Goal: Check status: Check status

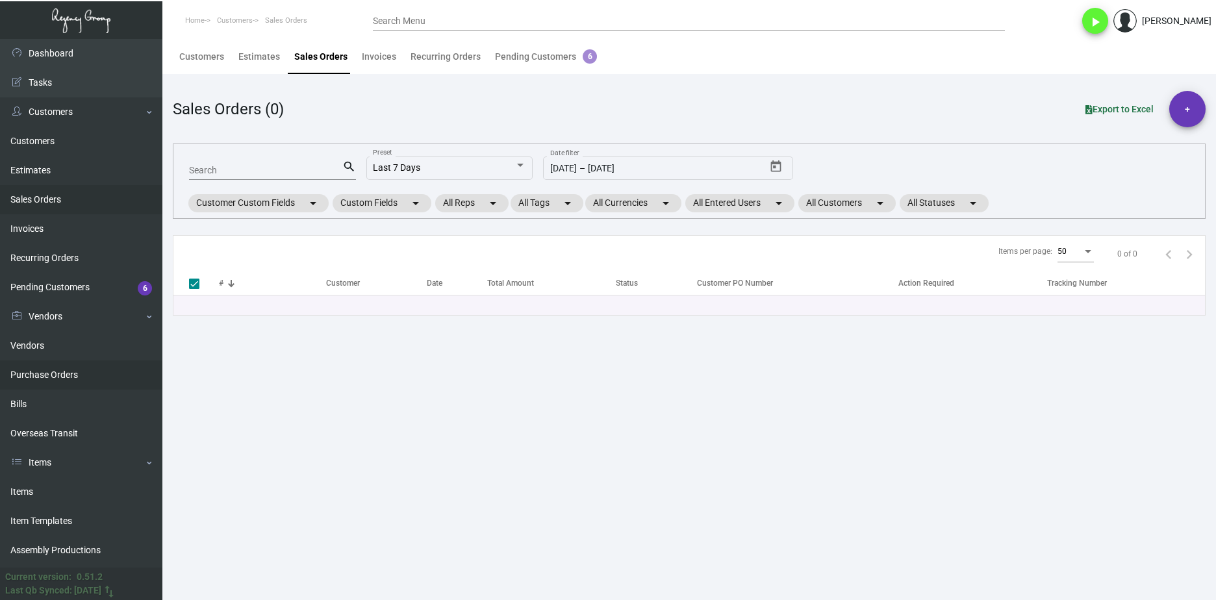
click at [112, 368] on link "Purchase Orders" at bounding box center [81, 375] width 162 height 29
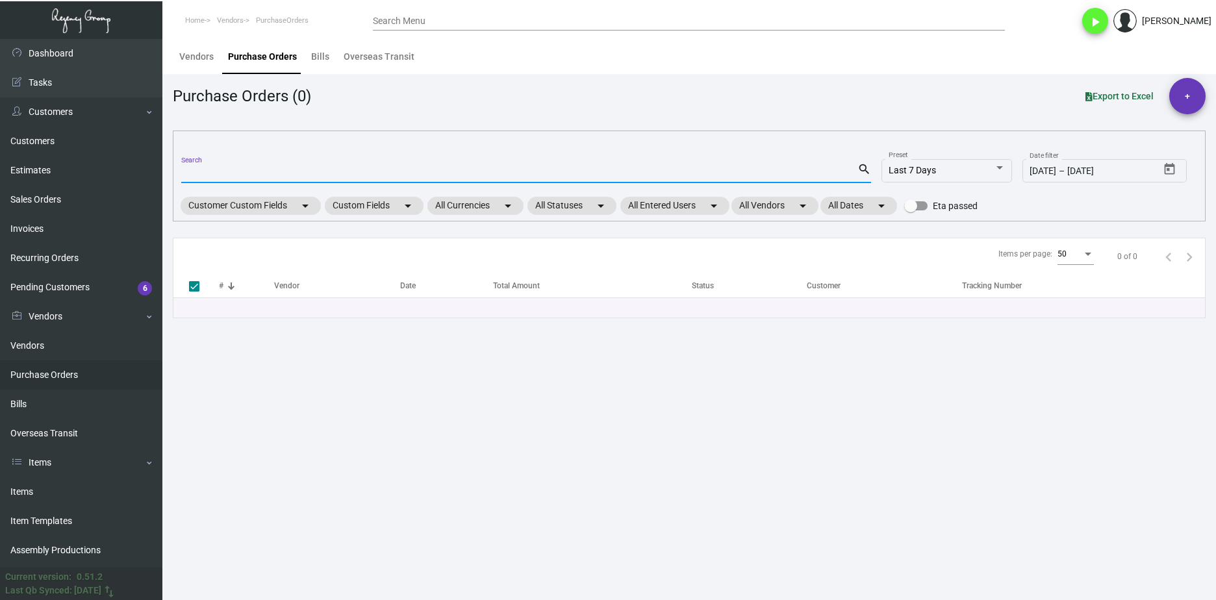
click at [292, 175] on input "Search" at bounding box center [519, 173] width 676 height 10
paste input "106108"
type input "106108"
checkbox input "false"
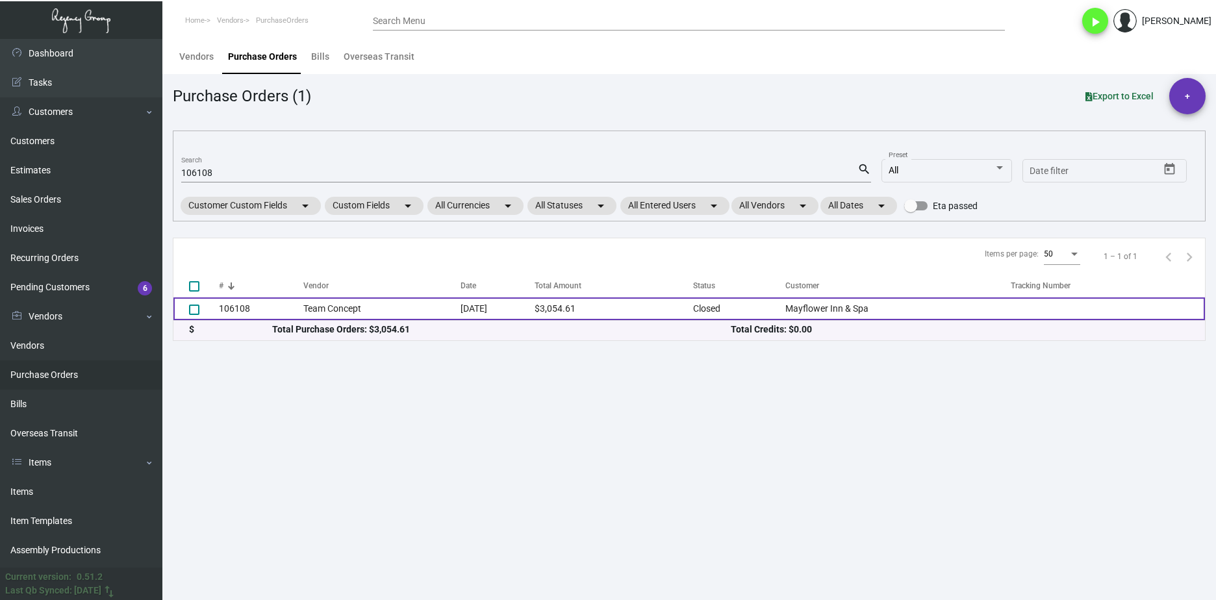
click at [323, 310] on td "Team Concept" at bounding box center [381, 309] width 157 height 23
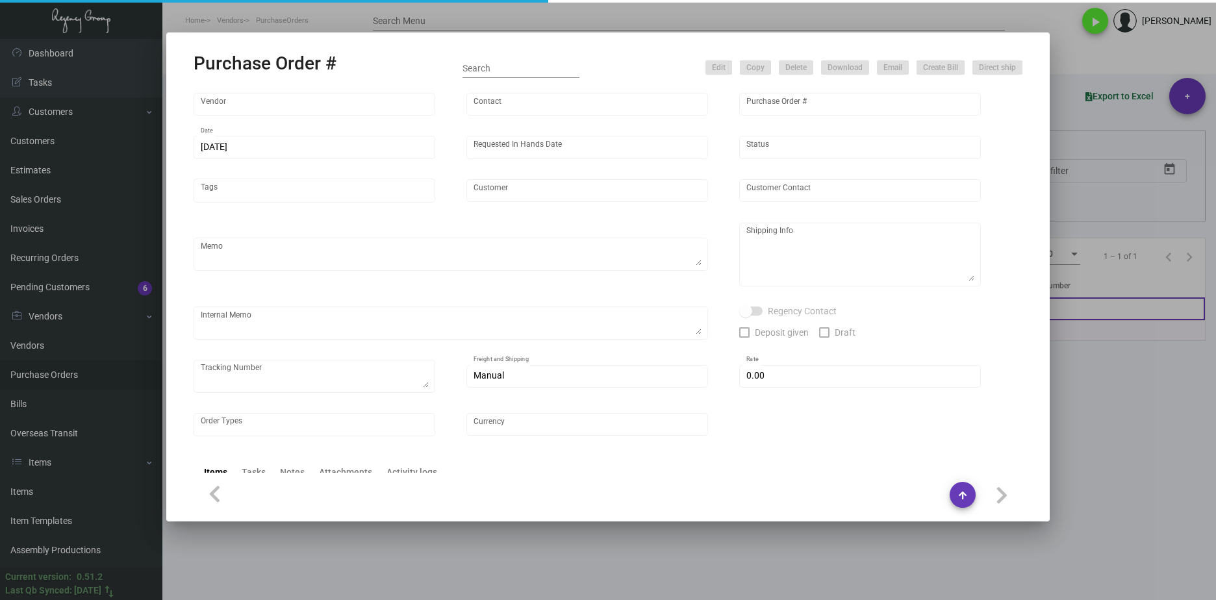
type input "Team Concept"
type input "Branden Harris"
type input "106108"
type input "6/27/2024"
type input "7/17/2024"
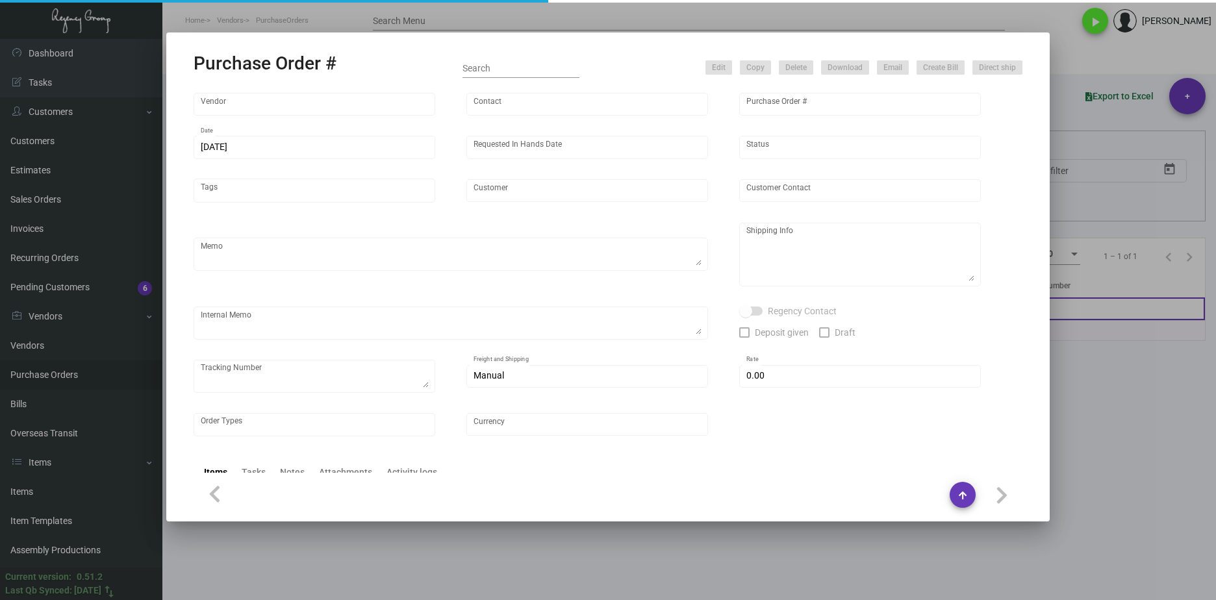
type input "Mayflower Inn & Spa"
type input "Lauren Reel"
type textarea "***ANY PRICE DISCREPANCY MUST BE CALLED OUT PRIOR TO PROCEEDING WITH THIS ORDER…"
type textarea "Mayflower Inn & Spa - Lauren Reel 118 Woodbury Road Washington, CT, 06793 US"
type input "$ 0.00"
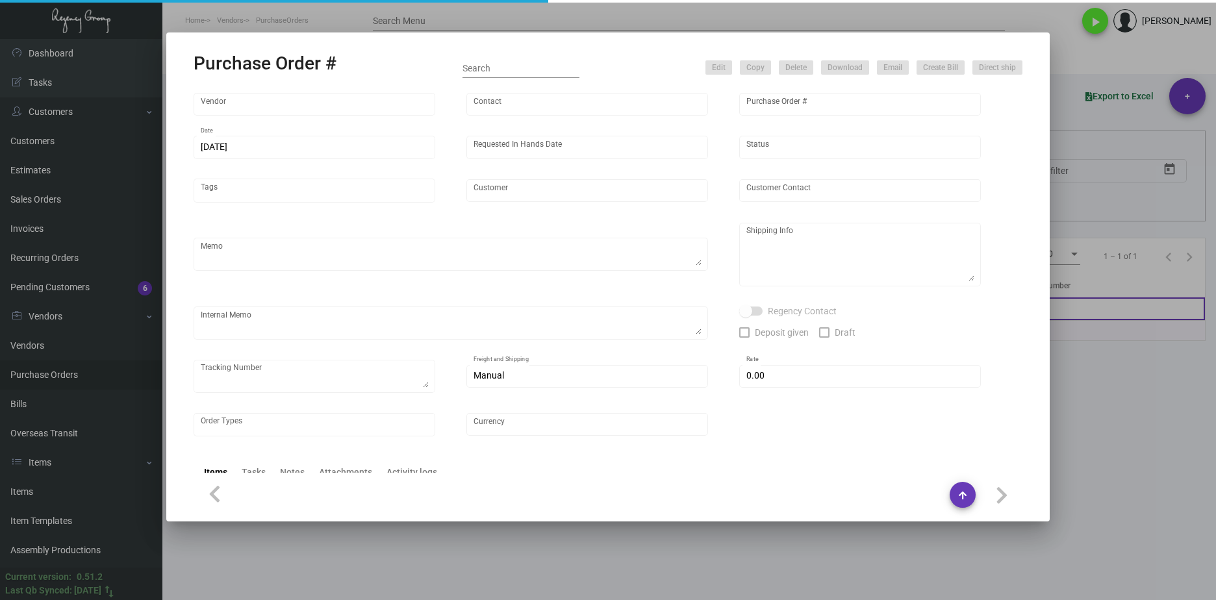
type input "United States Dollar $"
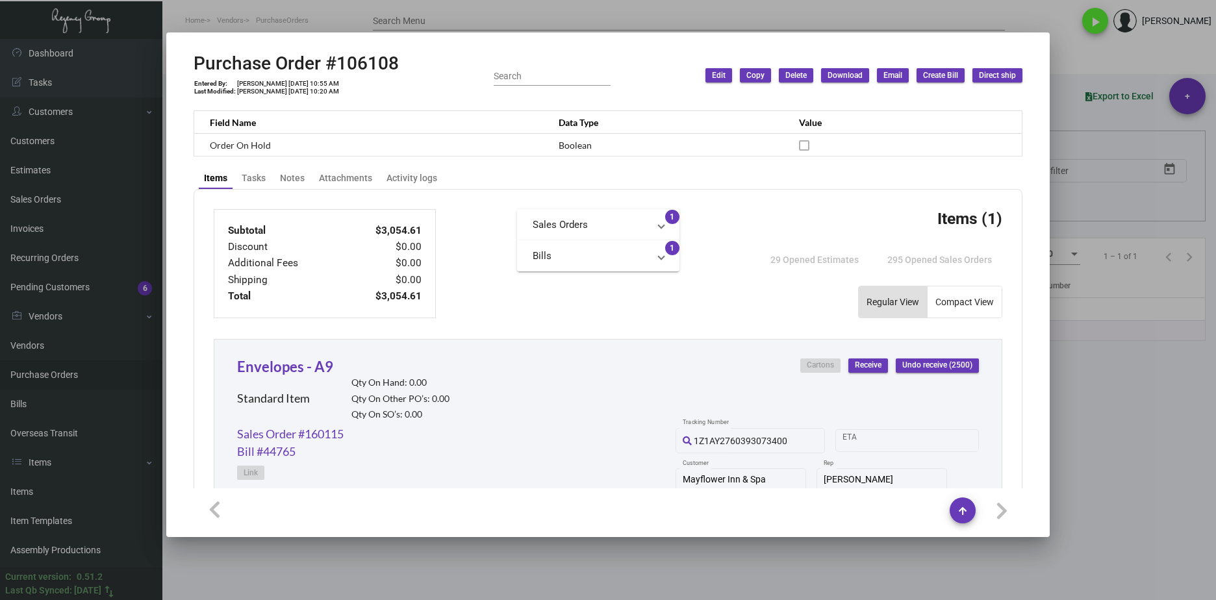
scroll to position [310, 0]
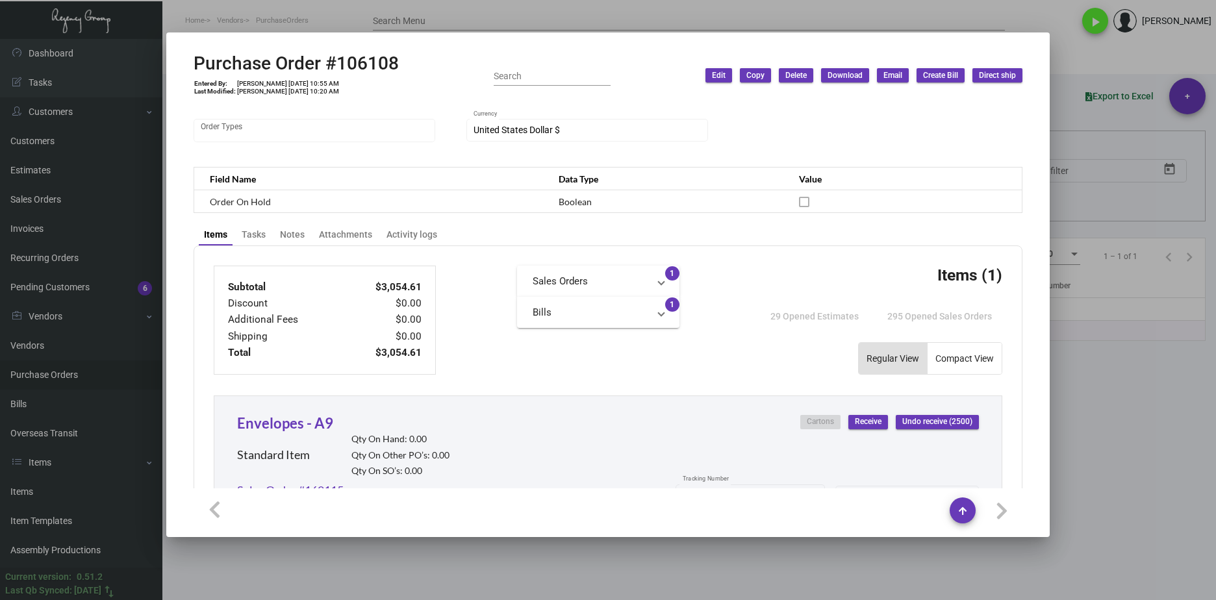
click at [370, 75] on div "Purchase Order #106108 Entered By: Shraddha Sanghai 6/27/24, 10:55 AM Last Modi…" at bounding box center [296, 76] width 205 height 46
drag, startPoint x: 407, startPoint y: 62, endPoint x: 193, endPoint y: 64, distance: 213.7
click at [193, 64] on mat-dialog-container "Purchase Order #106108 Entered By: Shraddha Sanghai 6/27/24, 10:55 AM Last Modi…" at bounding box center [607, 284] width 883 height 505
copy h2 "Purchase Order #106108"
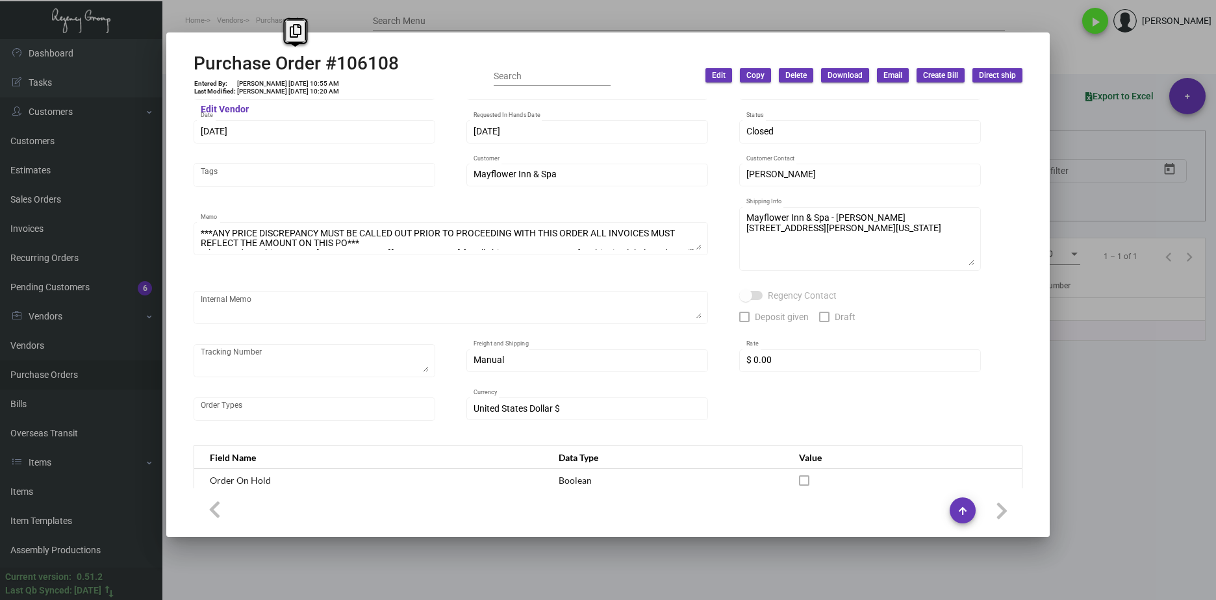
scroll to position [0, 0]
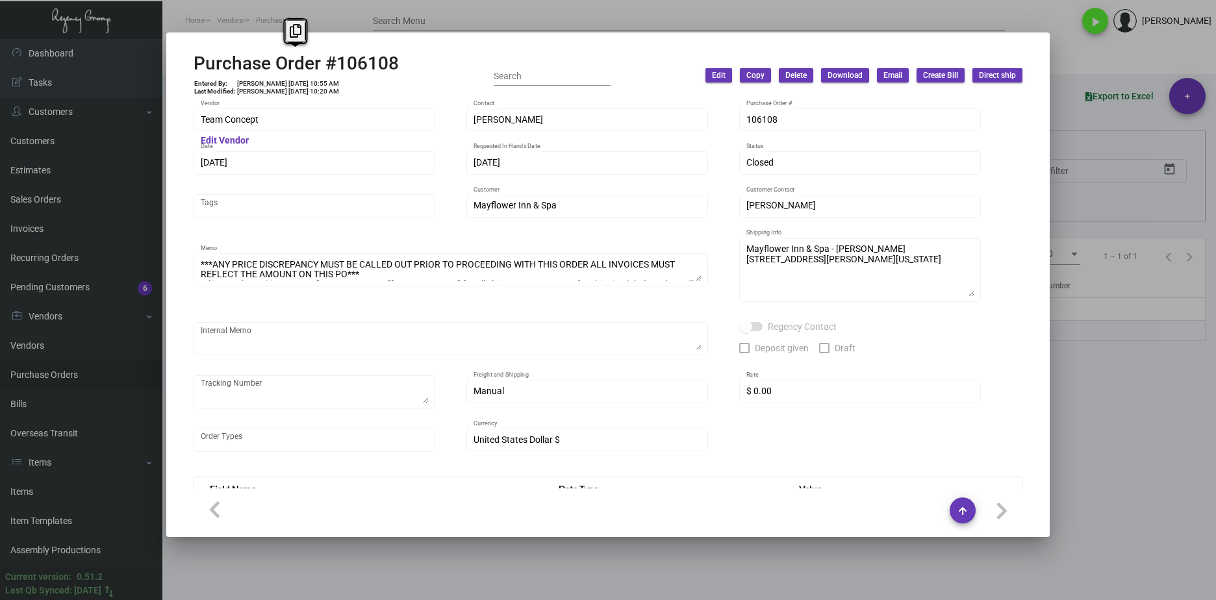
click at [299, 113] on div "Team Concept Vendor" at bounding box center [315, 119] width 228 height 25
click at [192, 129] on div "Team Concept Vendor Edit Vendor Branden Harris Contact 106108 Purchase Order # …" at bounding box center [608, 294] width 860 height 390
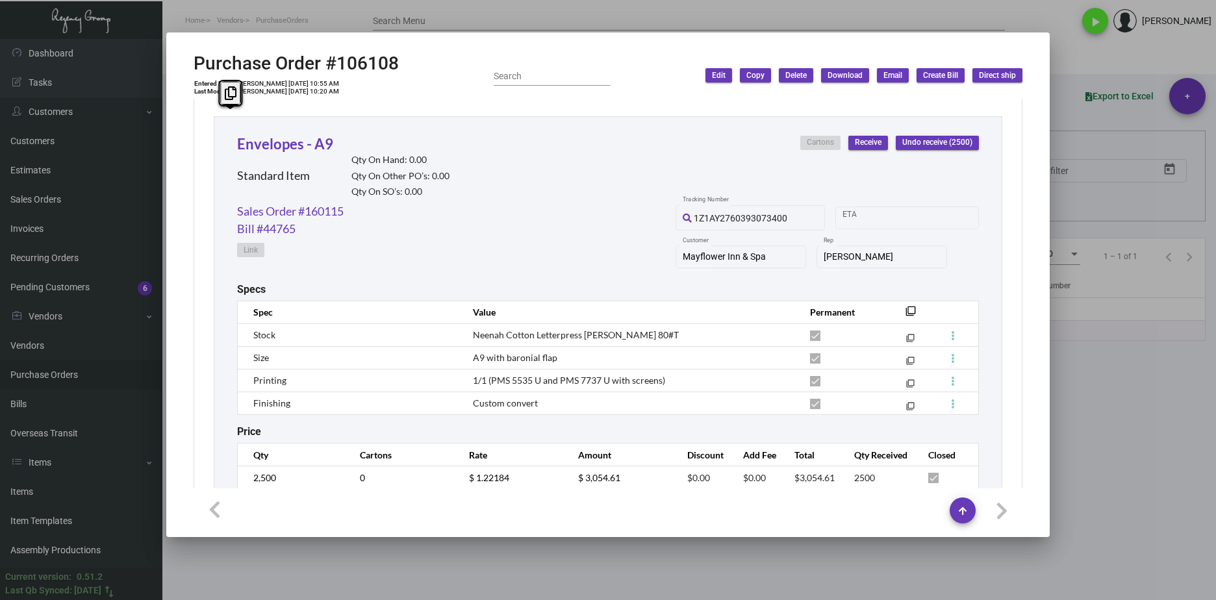
scroll to position [634, 0]
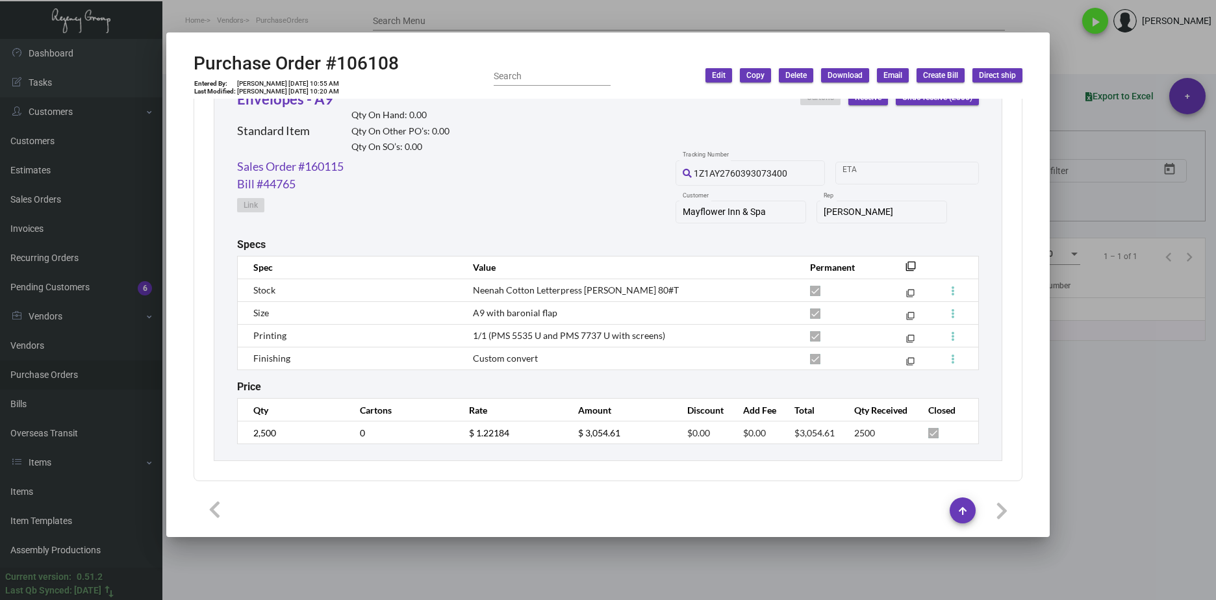
drag, startPoint x: 301, startPoint y: 443, endPoint x: 225, endPoint y: 442, distance: 76.7
click at [225, 442] on div "Envelopes - A9 Standard Item Qty On Hand: 0.00 Qty On Other PO’s: 0.00 Qty On S…" at bounding box center [608, 266] width 789 height 390
copy div "Price Qty Cartons Rate Amount Discount Add Fee Total Qty Received Closed"
drag, startPoint x: 287, startPoint y: 464, endPoint x: 249, endPoint y: 434, distance: 48.1
click at [249, 434] on td "2,500" at bounding box center [292, 433] width 109 height 23
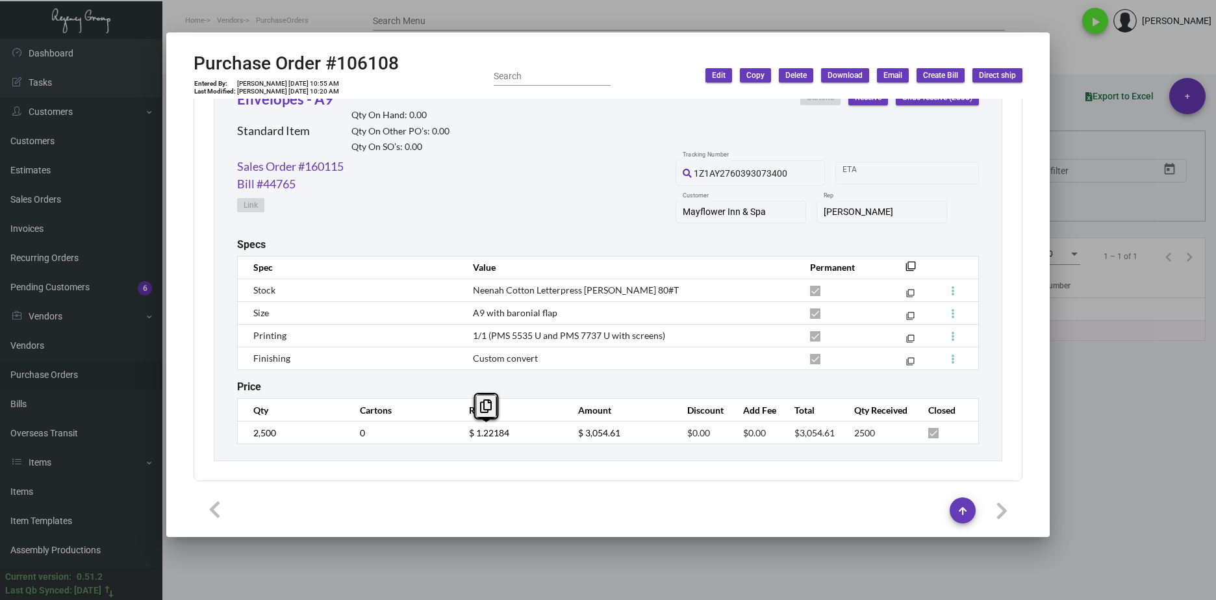
click at [451, 431] on tr "2,500 0 $ 1.22184 $ 3,054.61 $0.00 $0.00 $3,054.61 2500" at bounding box center [608, 433] width 741 height 23
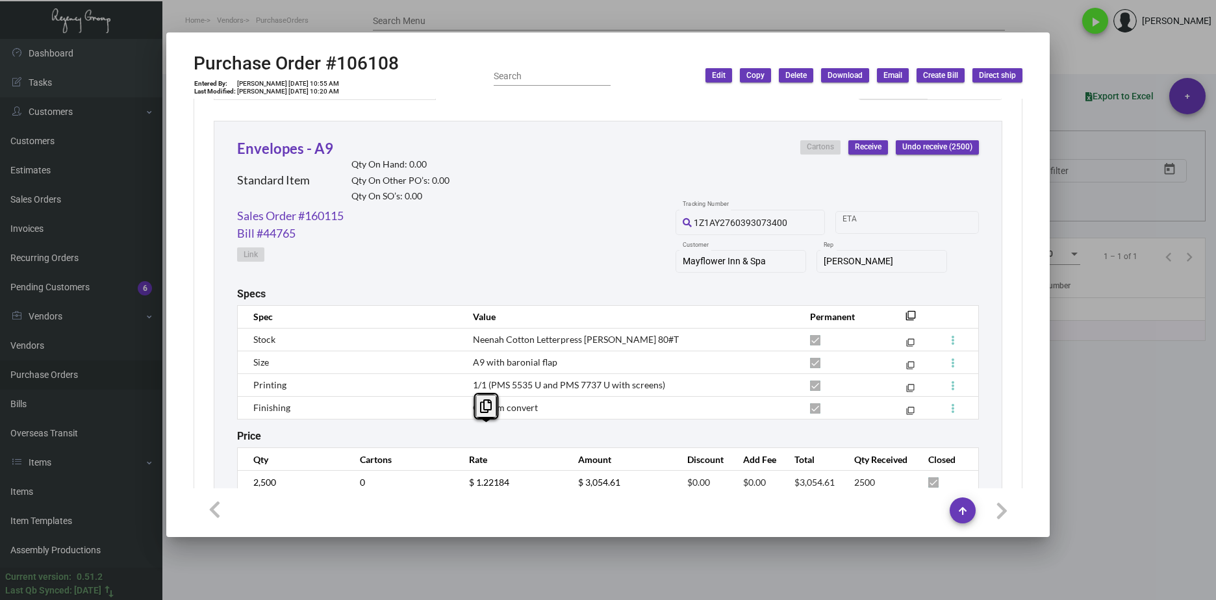
scroll to position [570, 0]
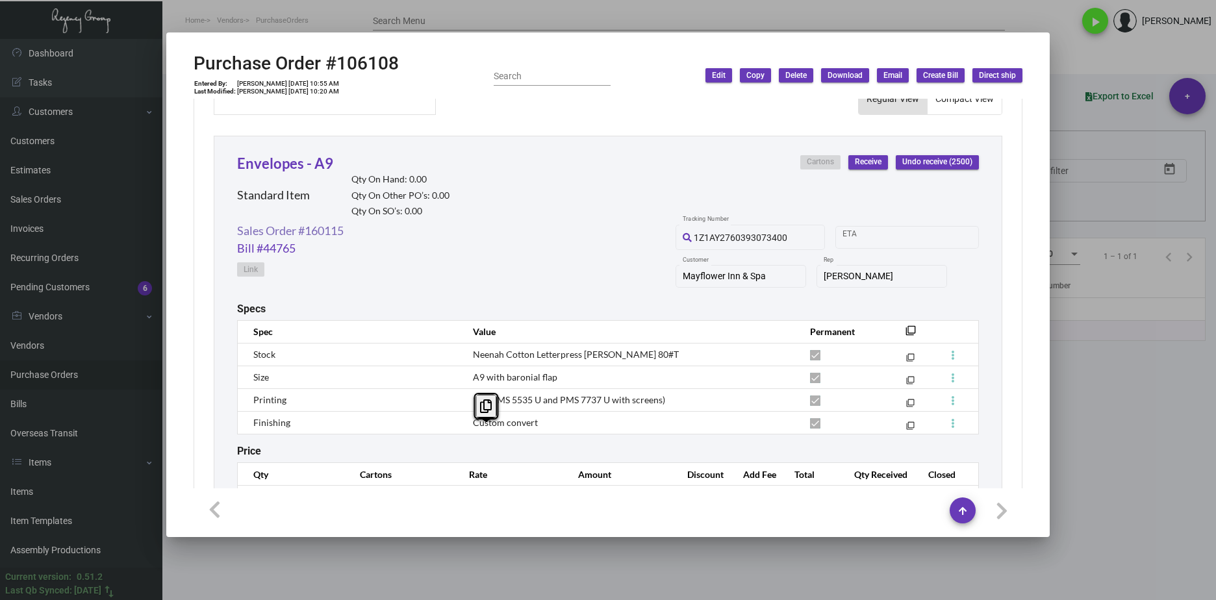
click at [333, 225] on link "Sales Order #160115" at bounding box center [290, 231] width 107 height 18
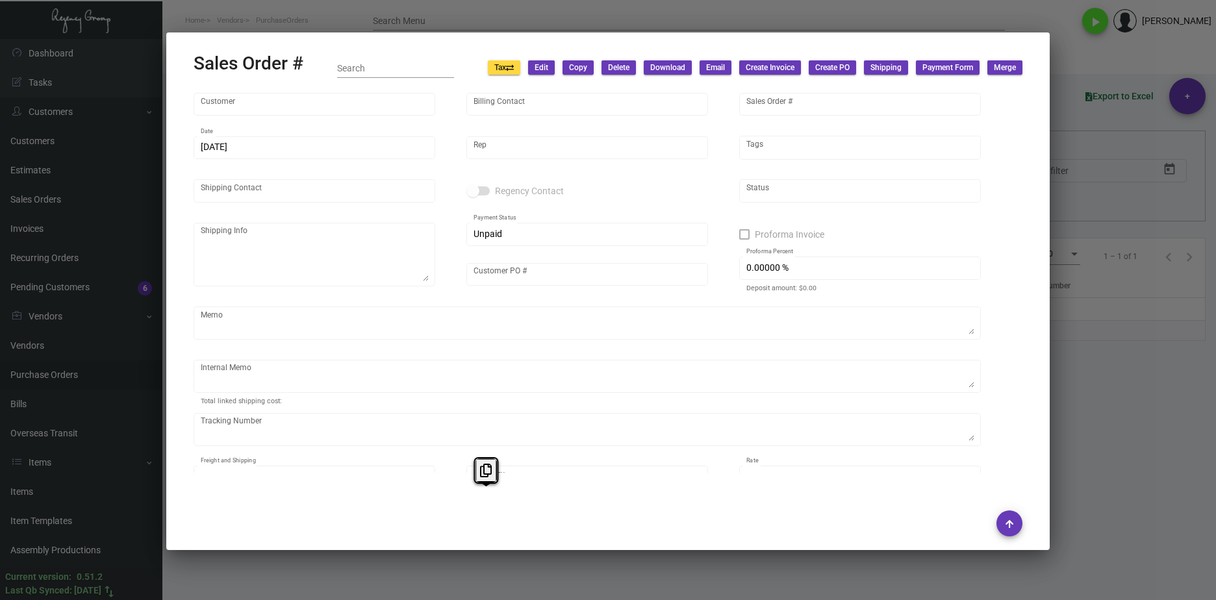
type input "Mayflower Inn & Spa"
type input "Nicholas Massimilian"
type input "160115"
type input "6/26/2024"
type input "[PERSON_NAME]"
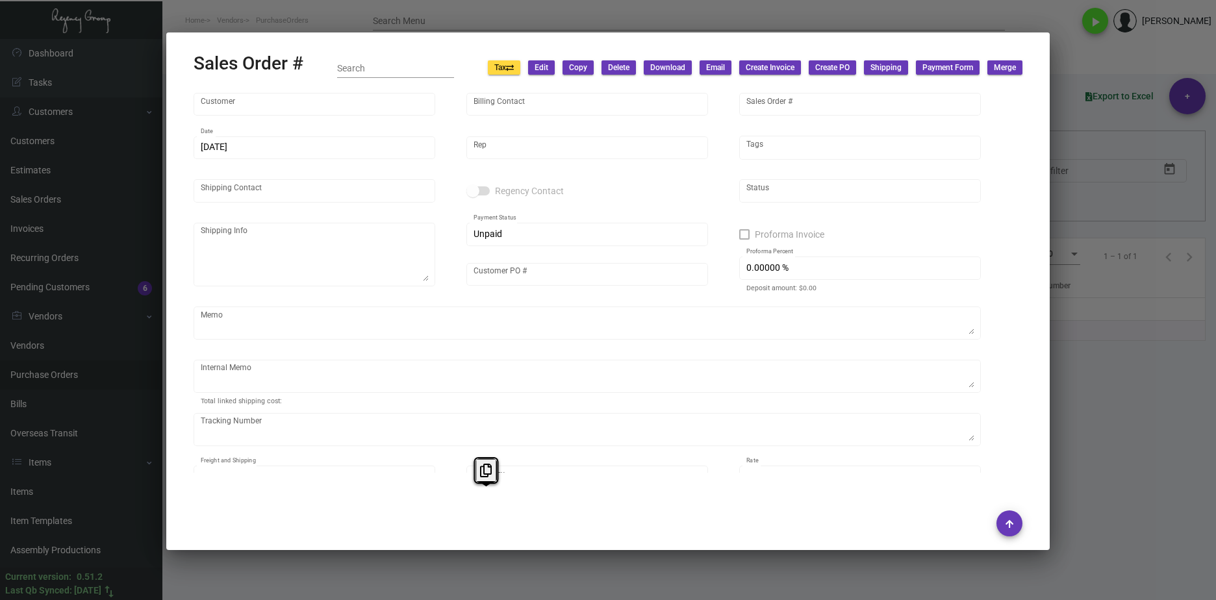
type input "Lauren Reel"
type textarea "Mayflower Inn & Spa - Lauren Reel 118 Woodbury Road Washington, CT, 06793 US"
type input "Lauren Reel"
checkbox input "true"
type textarea "7/22/24 Shipped from Team Concept by UPS Ground Cost $45.12"
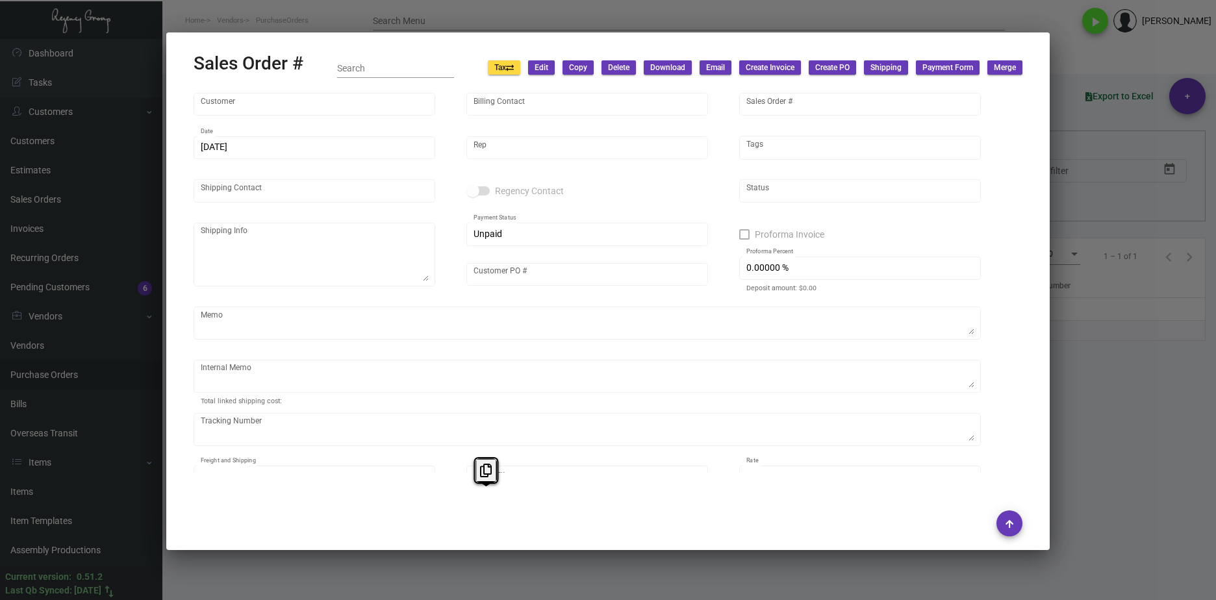
type input "United States Dollar $"
type input "$ 59.84"
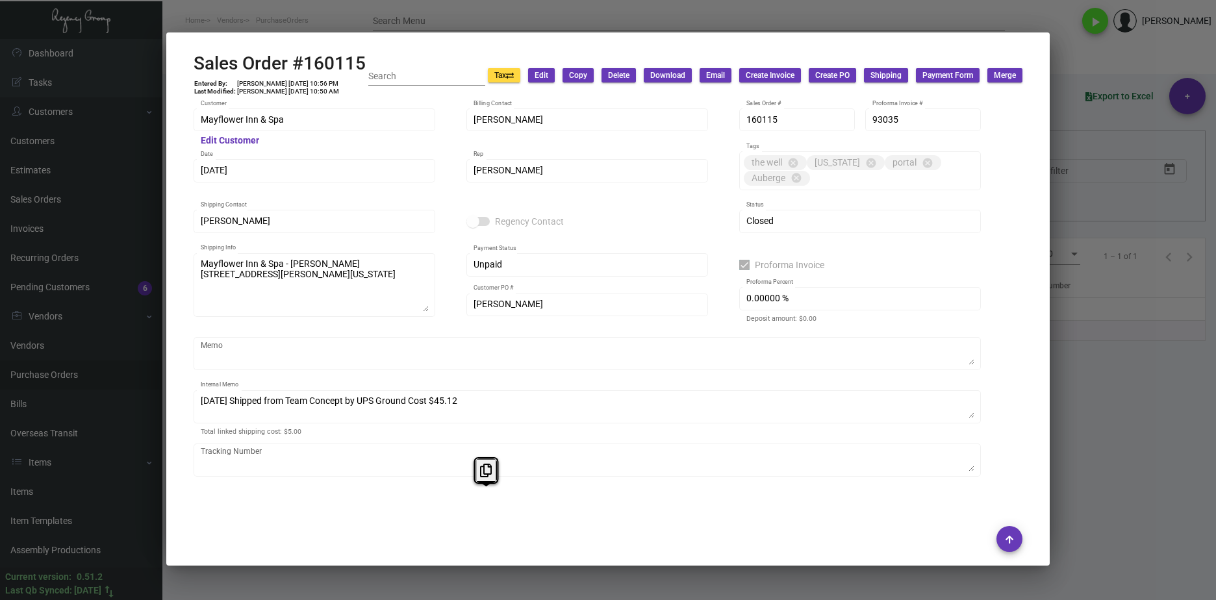
click at [376, 56] on div "Sales Order #160115 Entered By: Shelly Odor 6/26/24, 10:56 PM Last Modified: Yo…" at bounding box center [608, 76] width 829 height 46
drag, startPoint x: 370, startPoint y: 57, endPoint x: 198, endPoint y: 55, distance: 171.5
click at [198, 55] on div "Sales Order #160115 Entered By: Shelly Odor 6/26/24, 10:56 PM Last Modified: Yo…" at bounding box center [608, 76] width 829 height 46
drag, startPoint x: 198, startPoint y: 55, endPoint x: 349, endPoint y: 50, distance: 150.8
click at [341, 49] on mat-dialog-container "Sales Order #160115 Entered By: Shelly Odor 6/26/24, 10:56 PM Last Modified: Yo…" at bounding box center [607, 298] width 883 height 533
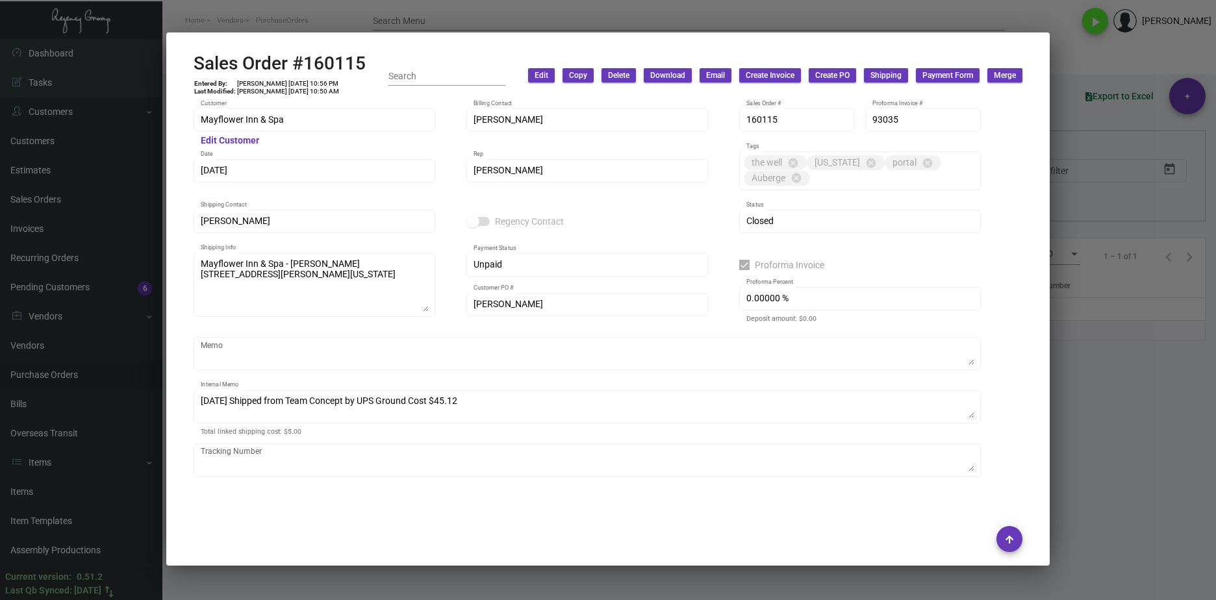
click at [371, 55] on div "Sales Order #160115 Entered By: Shelly Odor 6/26/24, 10:56 PM Last Modified: Yo…" at bounding box center [608, 76] width 829 height 46
drag, startPoint x: 368, startPoint y: 60, endPoint x: 192, endPoint y: 60, distance: 175.4
click at [192, 60] on mat-dialog-container "Sales Order #160115 Entered By: Shelly Odor 6/26/24, 10:56 PM Last Modified: Yo…" at bounding box center [607, 298] width 883 height 533
copy h2 "Sales Order #160115"
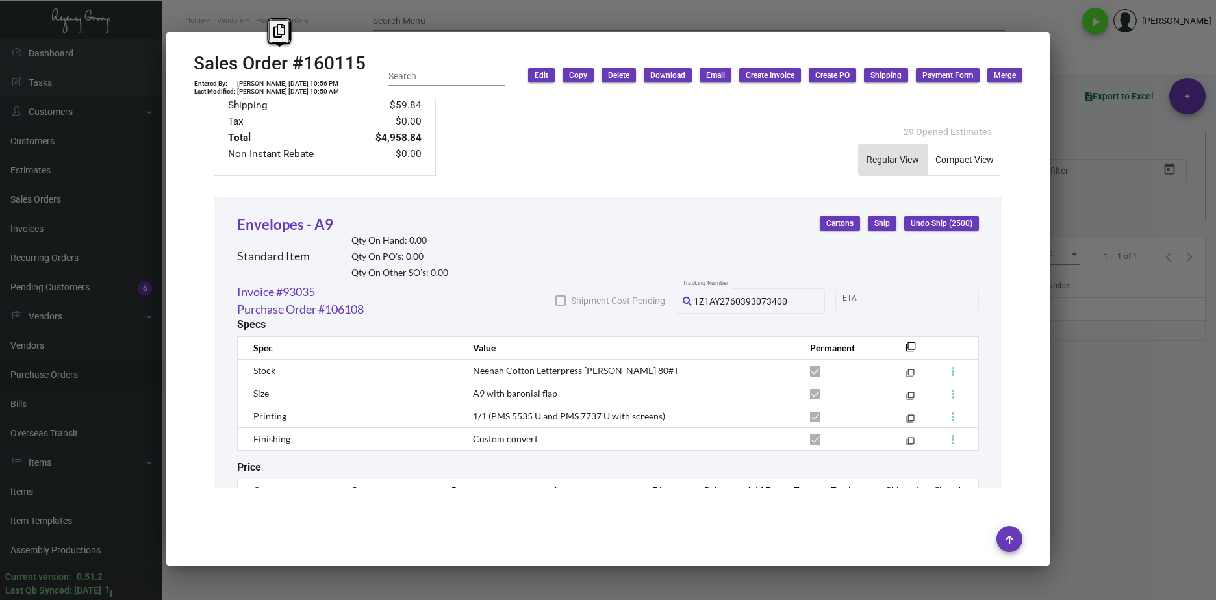
scroll to position [705, 0]
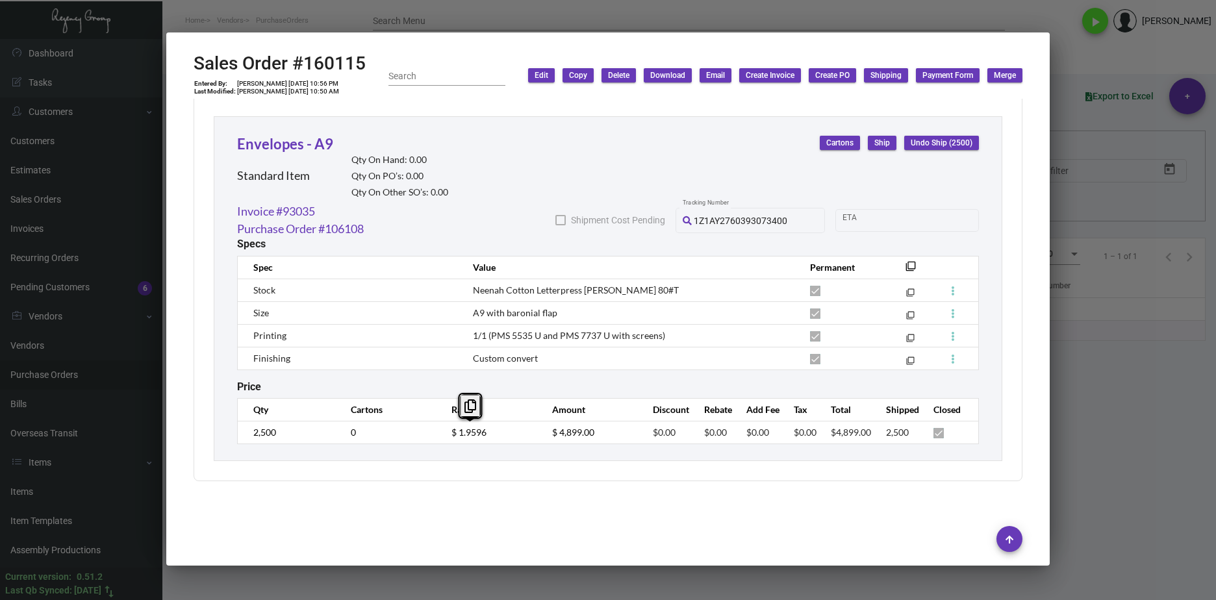
click at [435, 433] on tr "2,500 0 $ 1.9596 $ 4,899.00 $0.00 $0.00 $0.00 $0.00 $4,899.00 2,500" at bounding box center [608, 432] width 741 height 23
click at [1039, 237] on mat-dialog-container "Sales Order #160115 Entered By: Shelly Odor 6/26/24, 10:56 PM Last Modified: Yo…" at bounding box center [607, 298] width 883 height 533
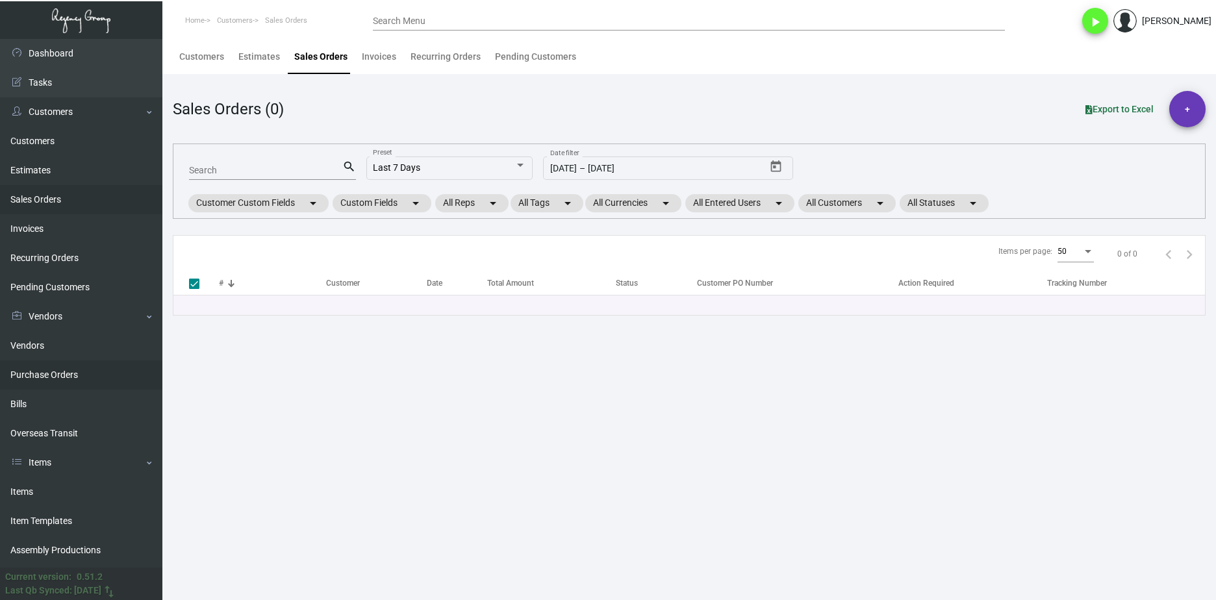
click at [106, 364] on link "Purchase Orders" at bounding box center [81, 375] width 162 height 29
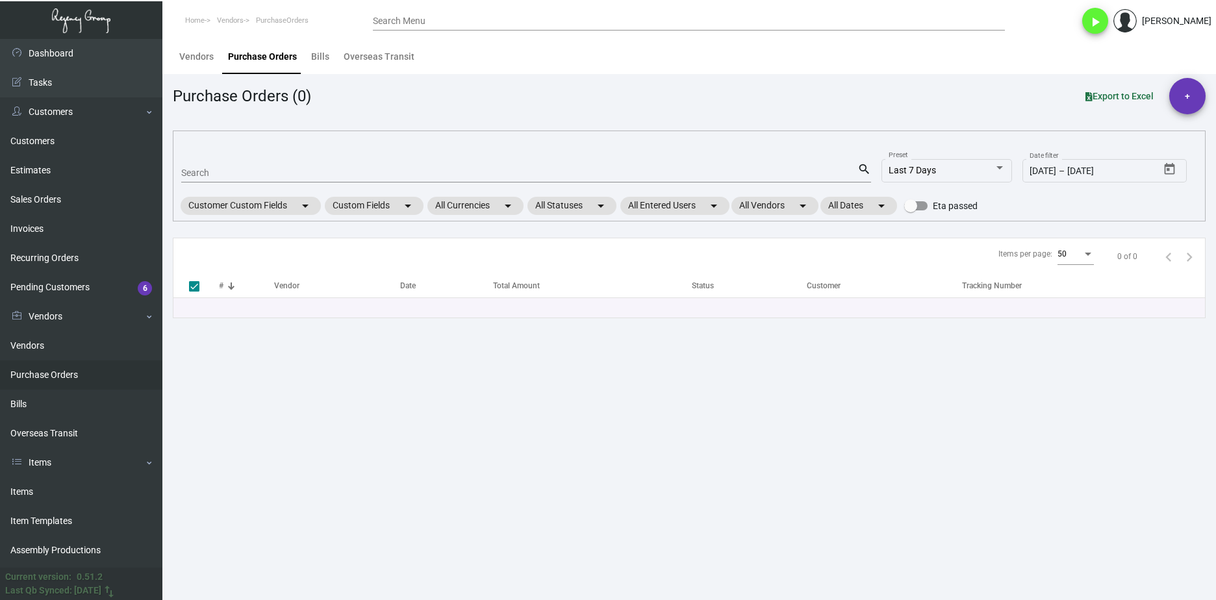
click at [221, 168] on input "Search" at bounding box center [519, 173] width 676 height 10
paste input "75124"
type input "75124"
click at [453, 349] on main "Vendors Purchase Orders Bills Overseas Transit Purchase Orders (0) Export to Ex…" at bounding box center [689, 319] width 1054 height 561
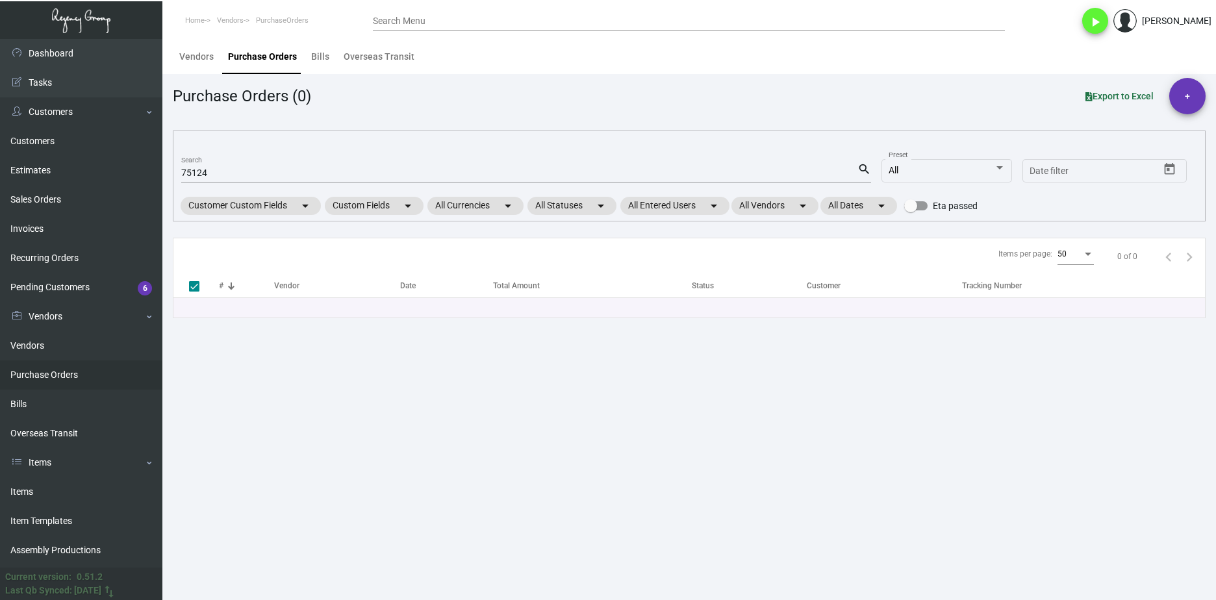
click at [208, 173] on input "75124" at bounding box center [519, 173] width 676 height 10
click at [208, 172] on input "75124" at bounding box center [519, 173] width 676 height 10
click at [209, 172] on input "75124" at bounding box center [519, 173] width 676 height 10
click at [381, 355] on main "Vendors Purchase Orders Bills Overseas Transit Purchase Orders (0) Export to Ex…" at bounding box center [689, 319] width 1054 height 561
click at [236, 181] on div "Search" at bounding box center [519, 172] width 676 height 20
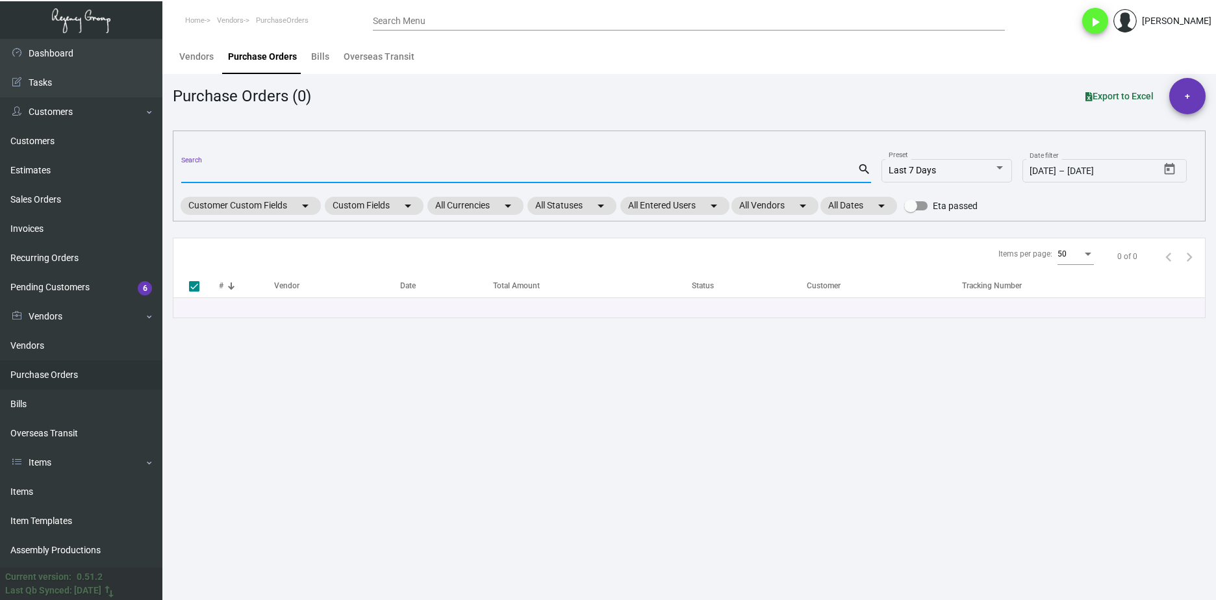
click at [234, 176] on input "Search" at bounding box center [519, 173] width 676 height 10
paste input "75124"
type input "75124"
click at [501, 348] on main "Vendors Purchase Orders Bills Overseas Transit Purchase Orders (0) Export to Ex…" at bounding box center [689, 319] width 1054 height 561
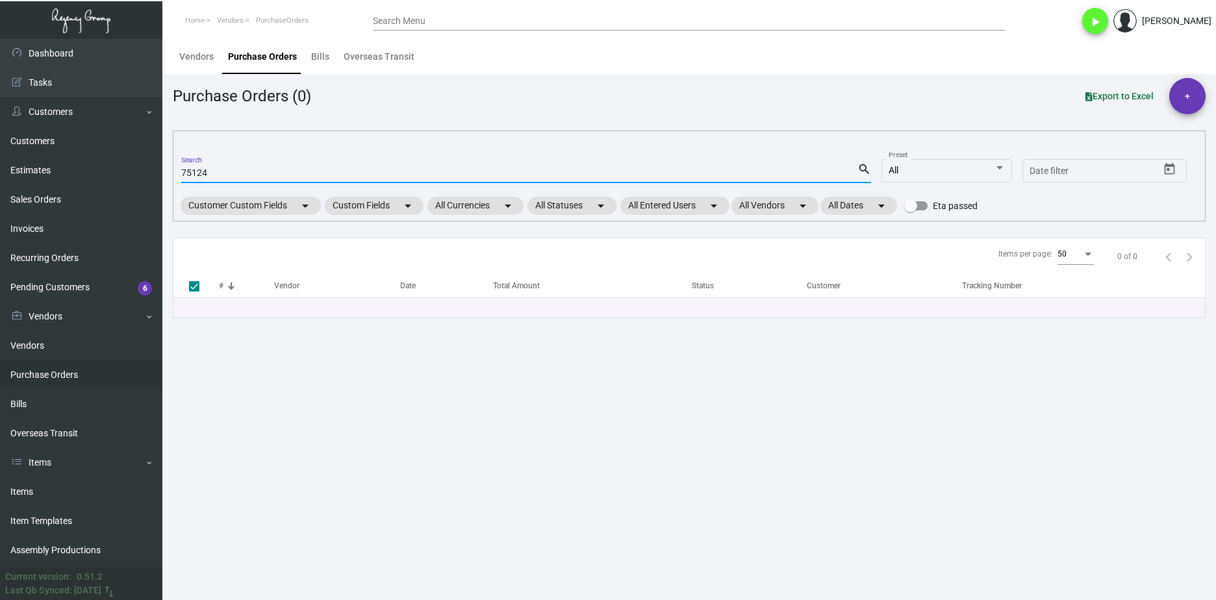
click at [192, 171] on input "75124" at bounding box center [519, 173] width 676 height 10
click at [191, 171] on input "75124" at bounding box center [519, 173] width 676 height 10
click at [96, 174] on link "Estimates" at bounding box center [81, 170] width 162 height 29
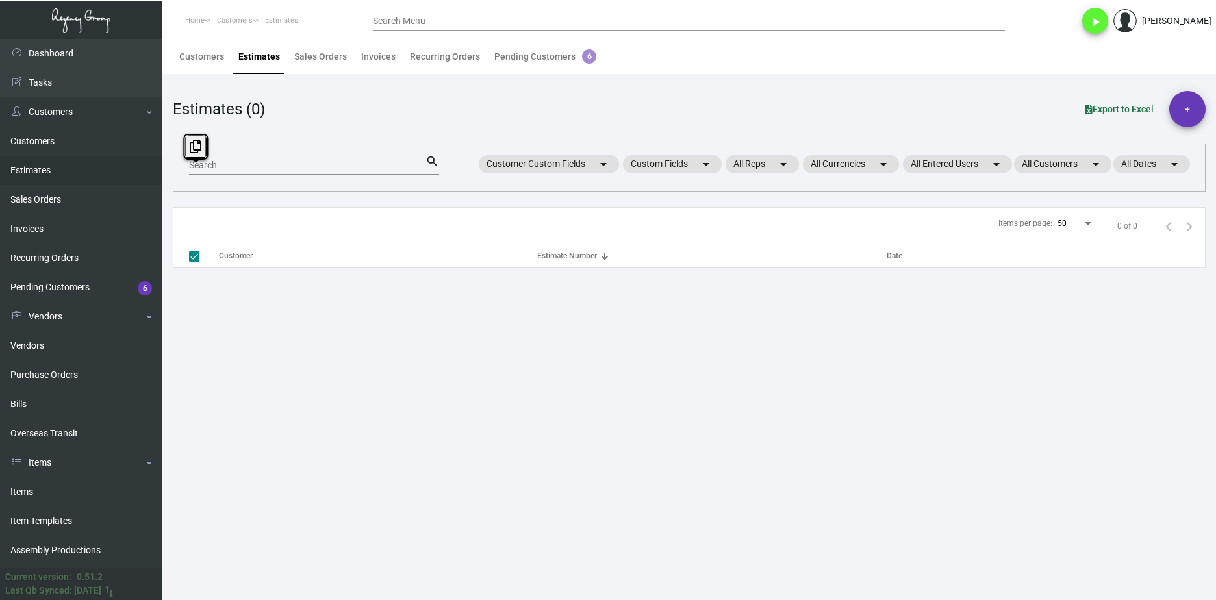
click at [219, 165] on input "Search" at bounding box center [307, 165] width 236 height 10
checkbox input "false"
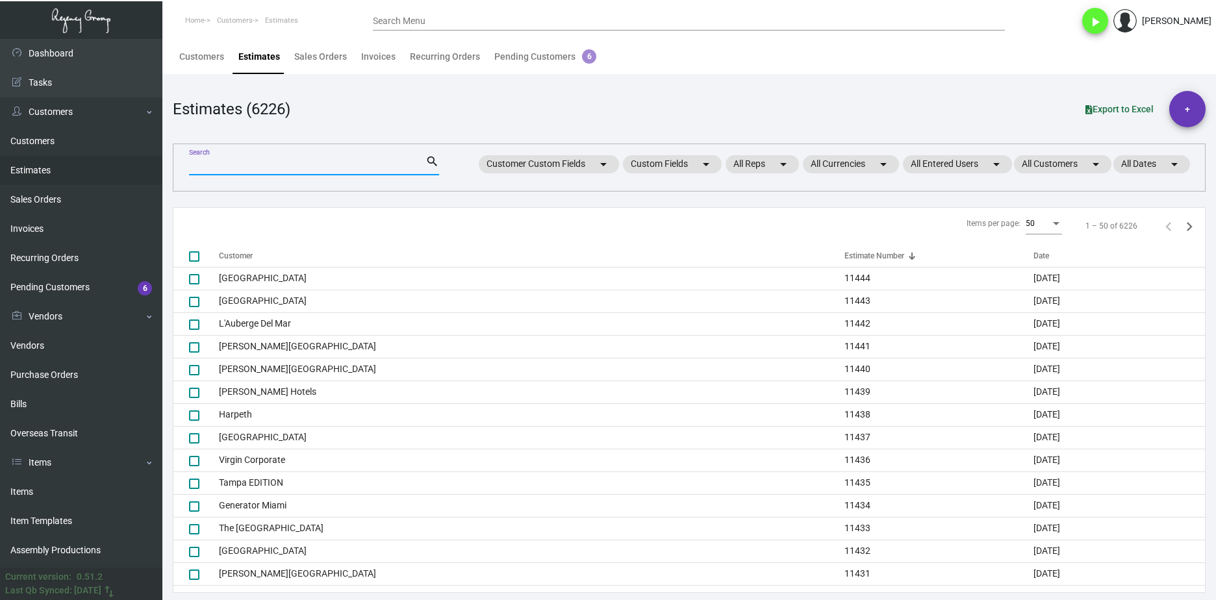
paste input "75124"
type input "75124"
checkbox input "true"
type input "75124"
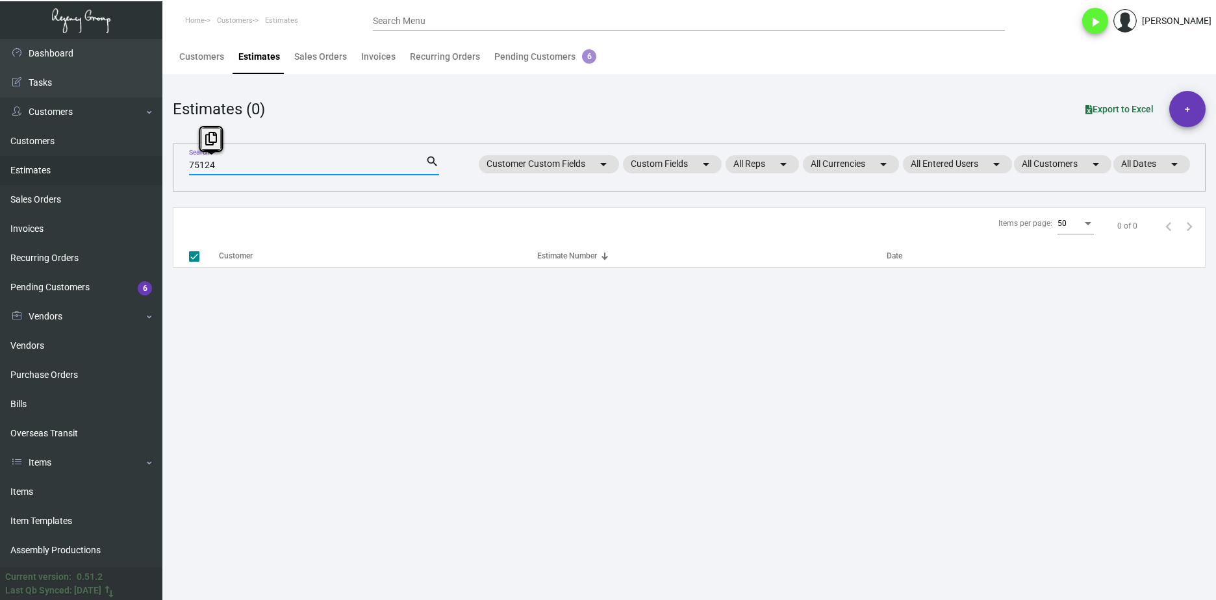
drag, startPoint x: 220, startPoint y: 170, endPoint x: 160, endPoint y: 169, distance: 60.4
click at [160, 169] on div "Dashboard Dashboard Tasks Customers Customers Estimates Sales Orders Invoices R…" at bounding box center [608, 319] width 1216 height 561
checkbox input "false"
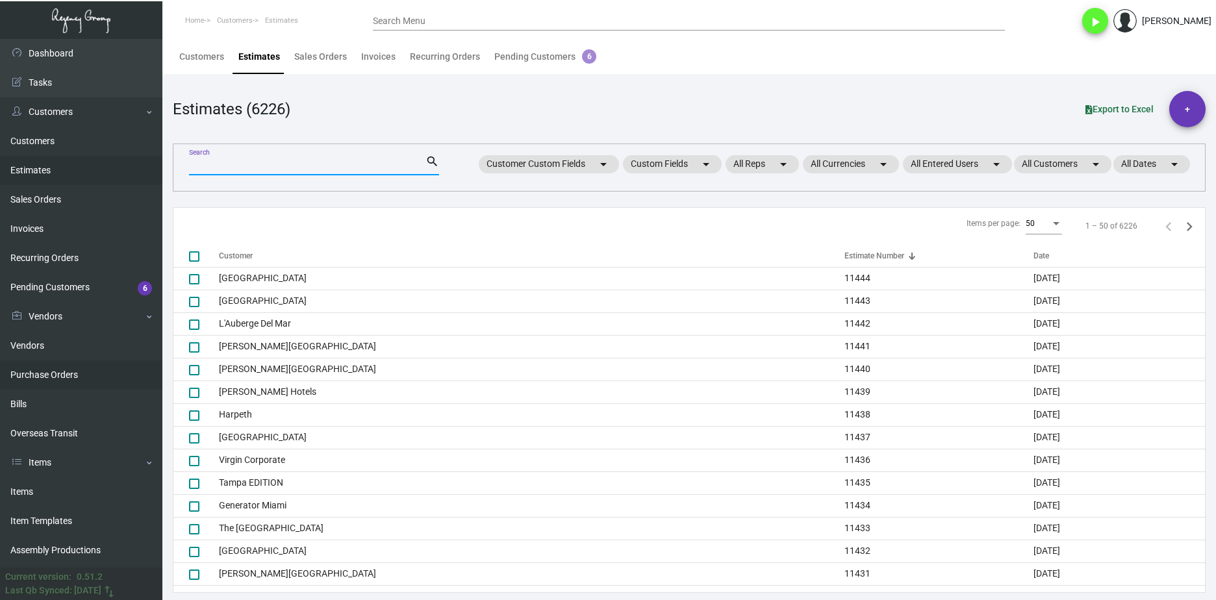
click at [88, 372] on link "Purchase Orders" at bounding box center [81, 375] width 162 height 29
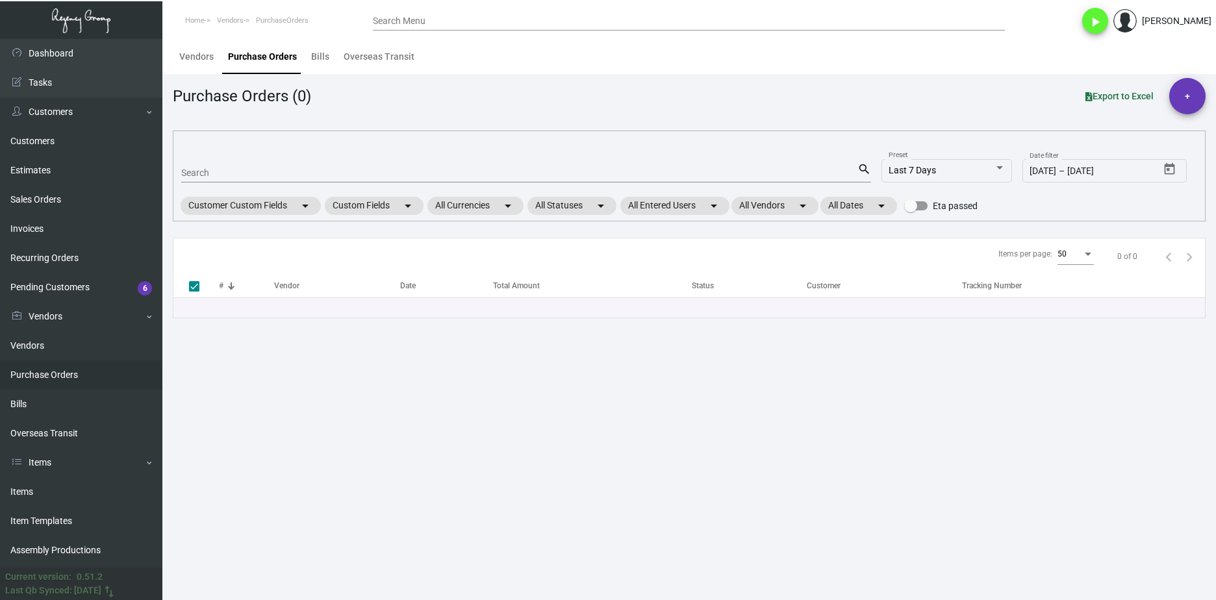
click at [214, 177] on input "Search" at bounding box center [519, 173] width 676 height 10
type input "785"
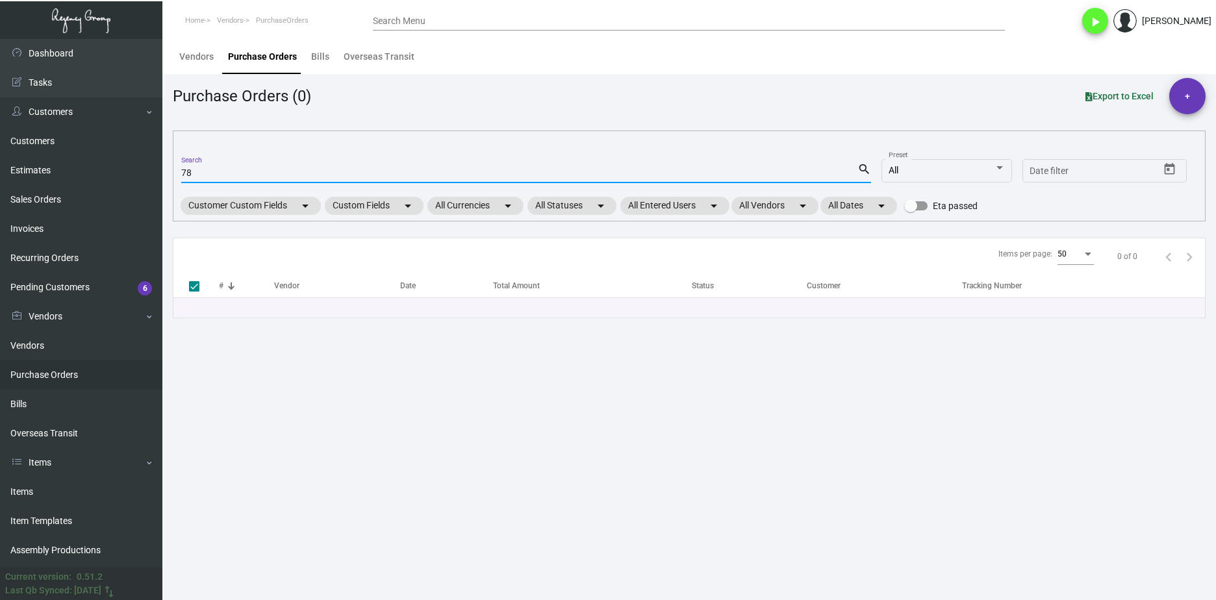
type input "7"
checkbox input "false"
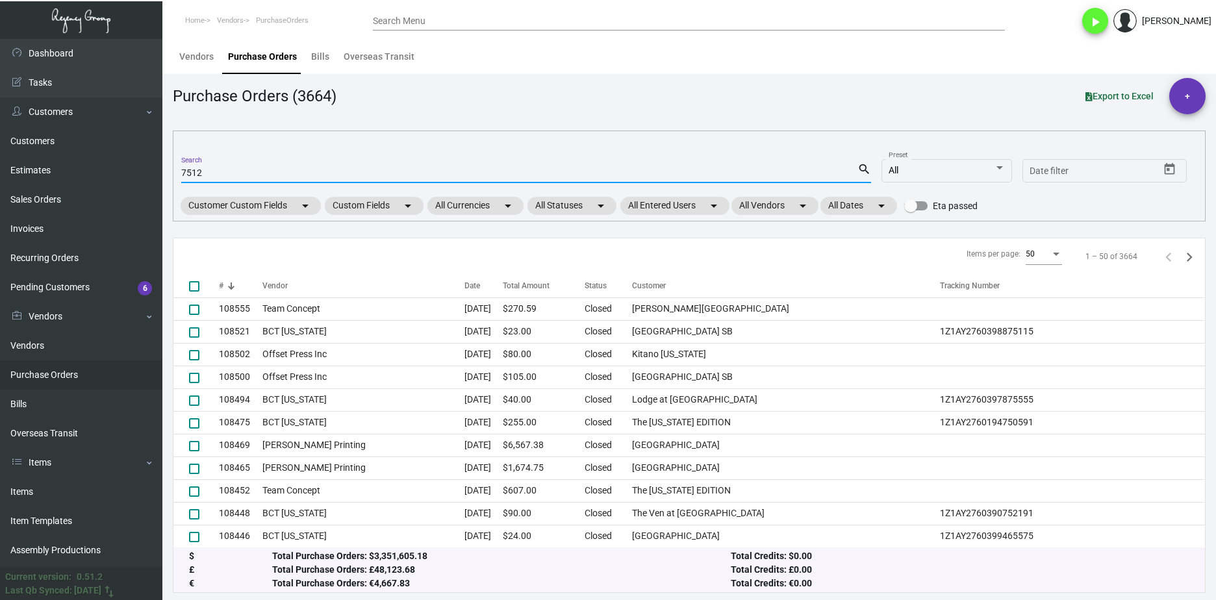
type input "75124"
checkbox input "true"
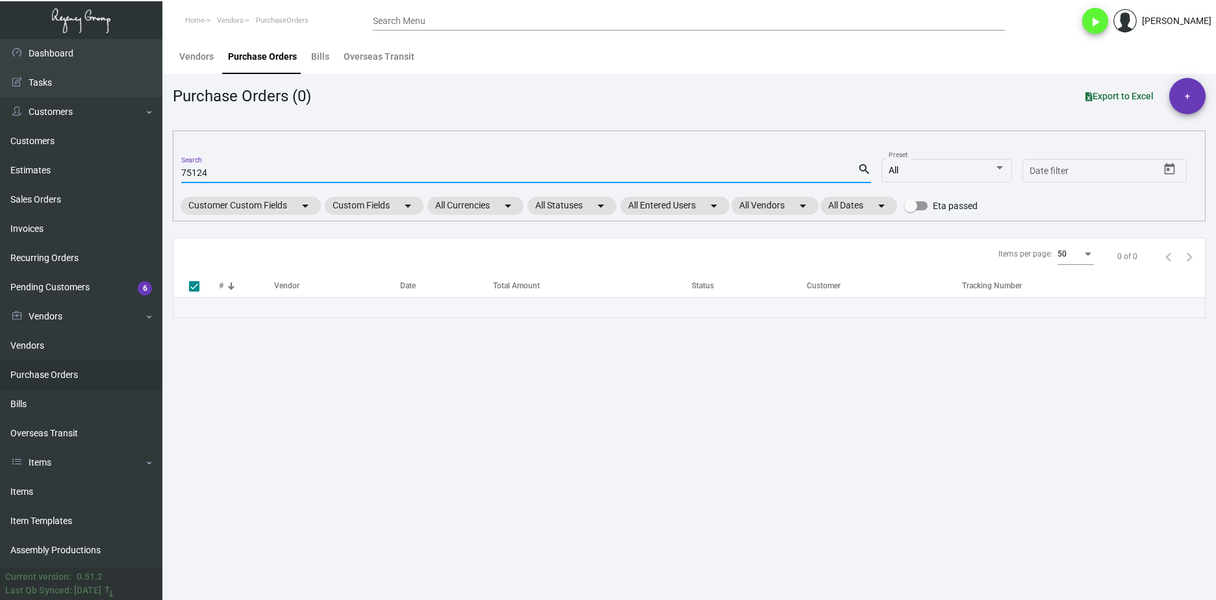
type input "75124"
click at [490, 428] on main "Vendors Purchase Orders Bills Overseas Transit Purchase Orders (0) Export to Ex…" at bounding box center [689, 319] width 1054 height 561
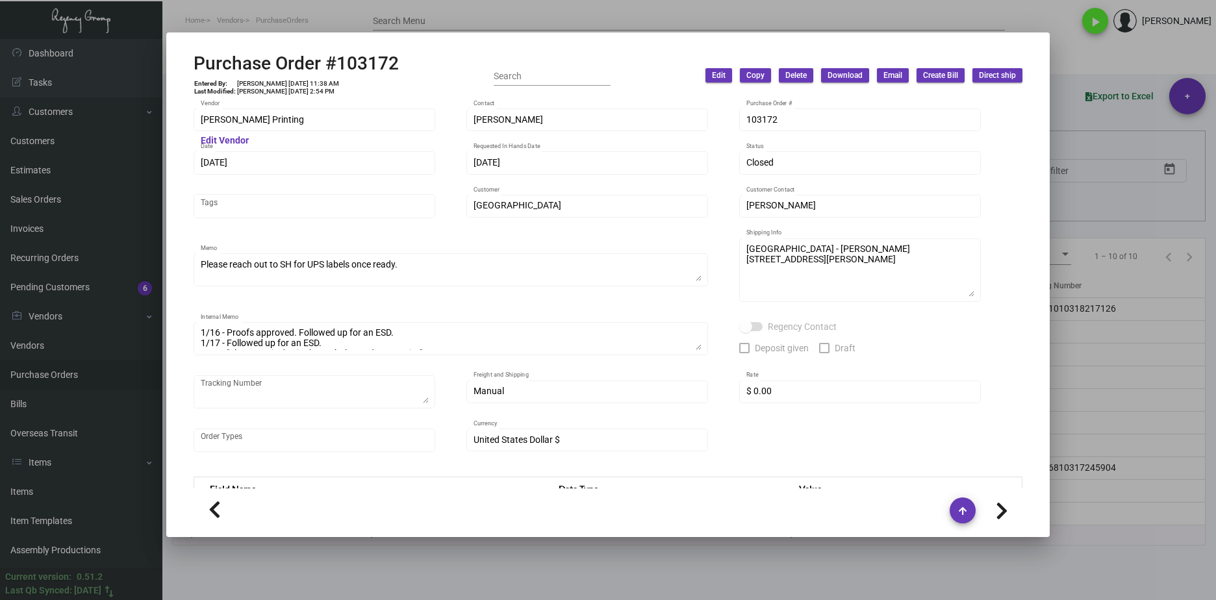
scroll to position [611, 0]
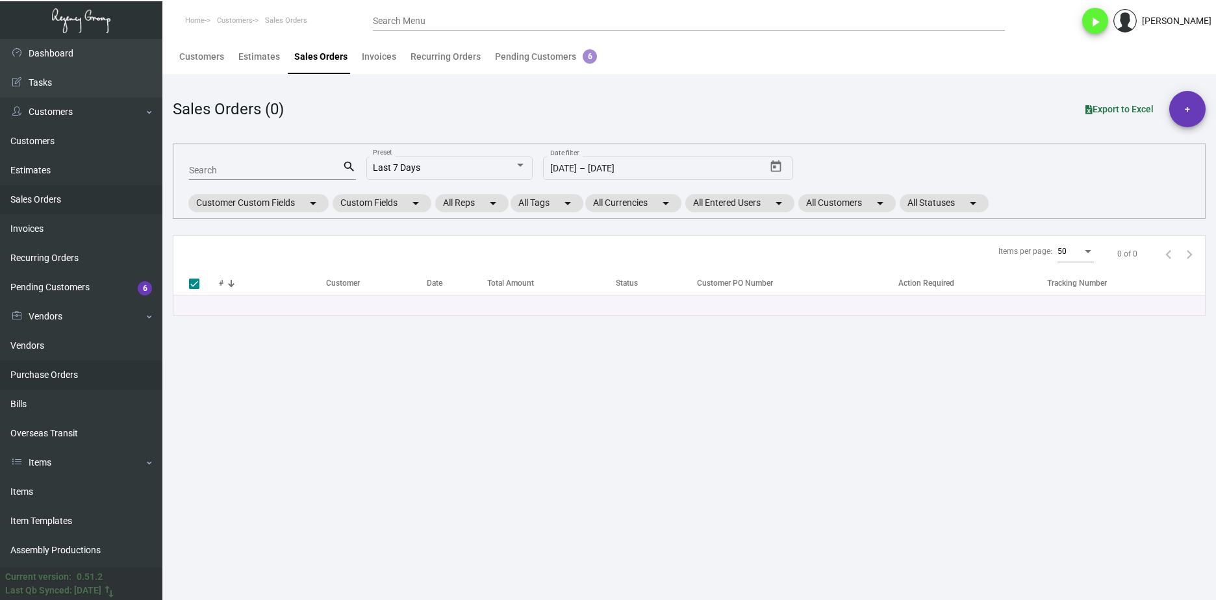
click at [127, 373] on link "Purchase Orders" at bounding box center [81, 375] width 162 height 29
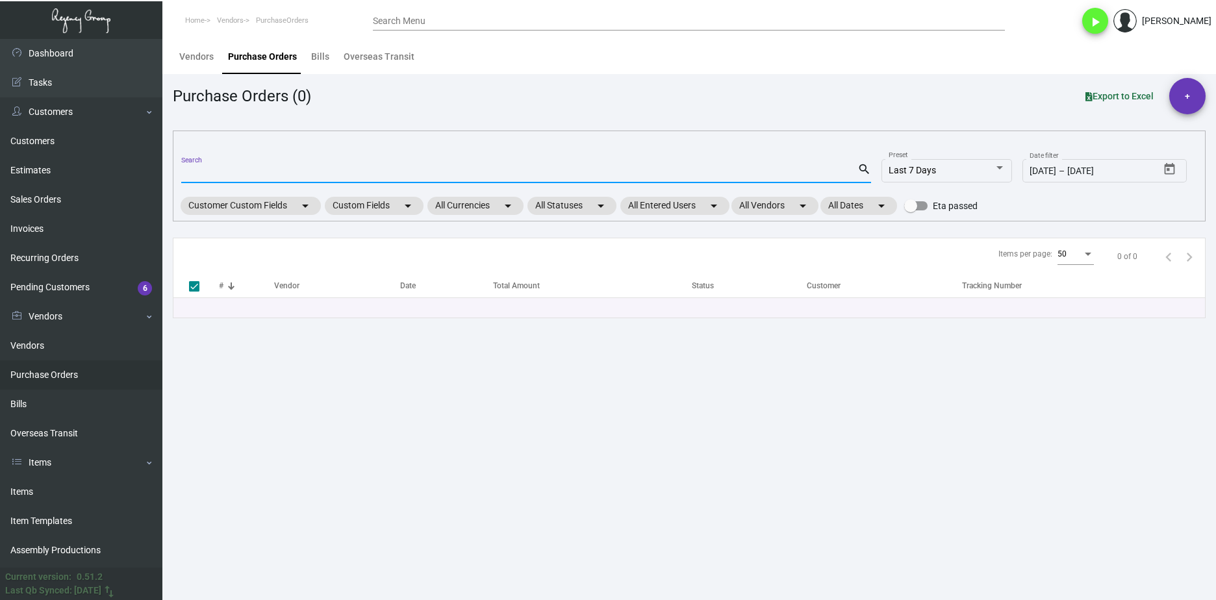
click at [205, 173] on input "Search" at bounding box center [519, 173] width 676 height 10
paste input "107215"
type input "107215"
checkbox input "false"
type input "107215"
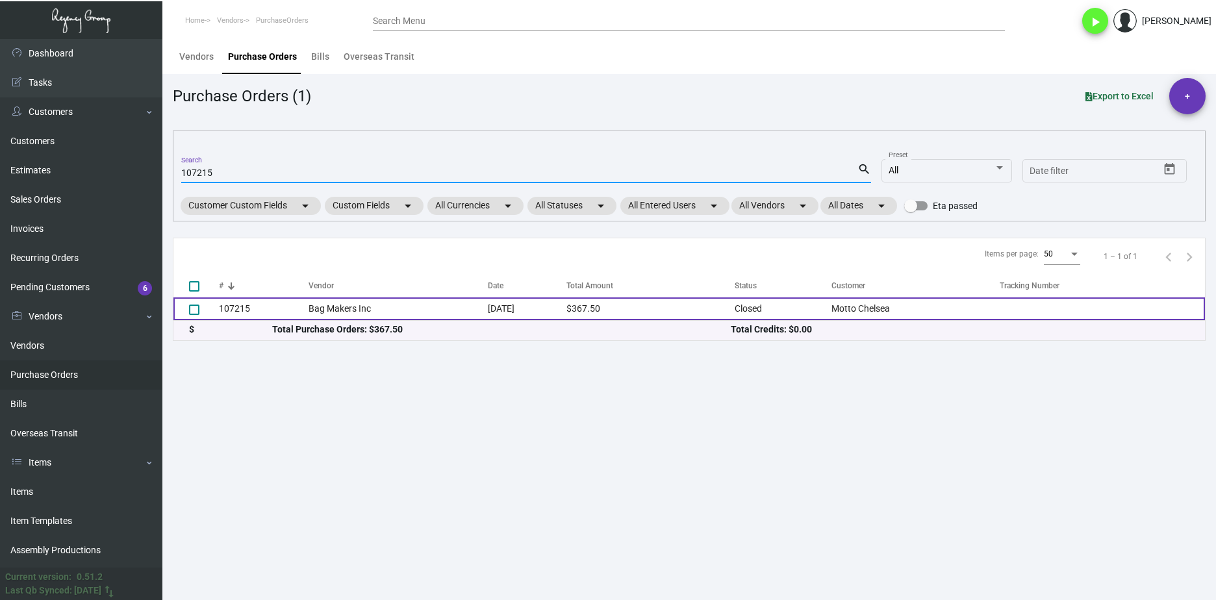
click at [344, 316] on td "Bag Makers Inc" at bounding box center [398, 309] width 179 height 23
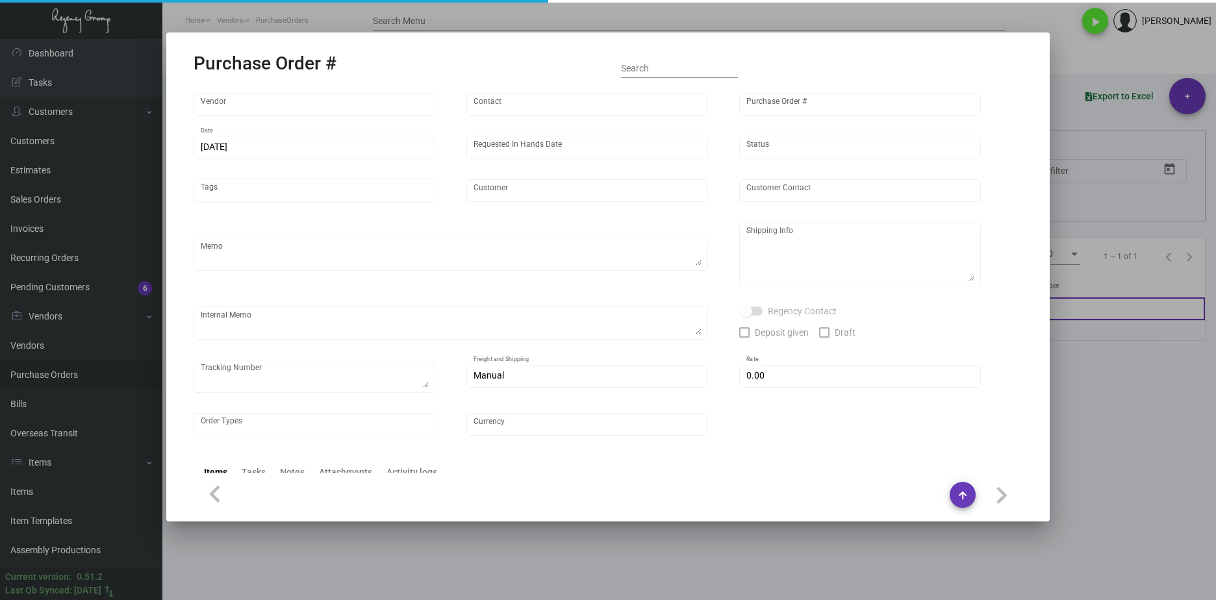
type input "Bag Makers Inc"
type input "Customer Service"
type input "107215"
type input "[DATE]"
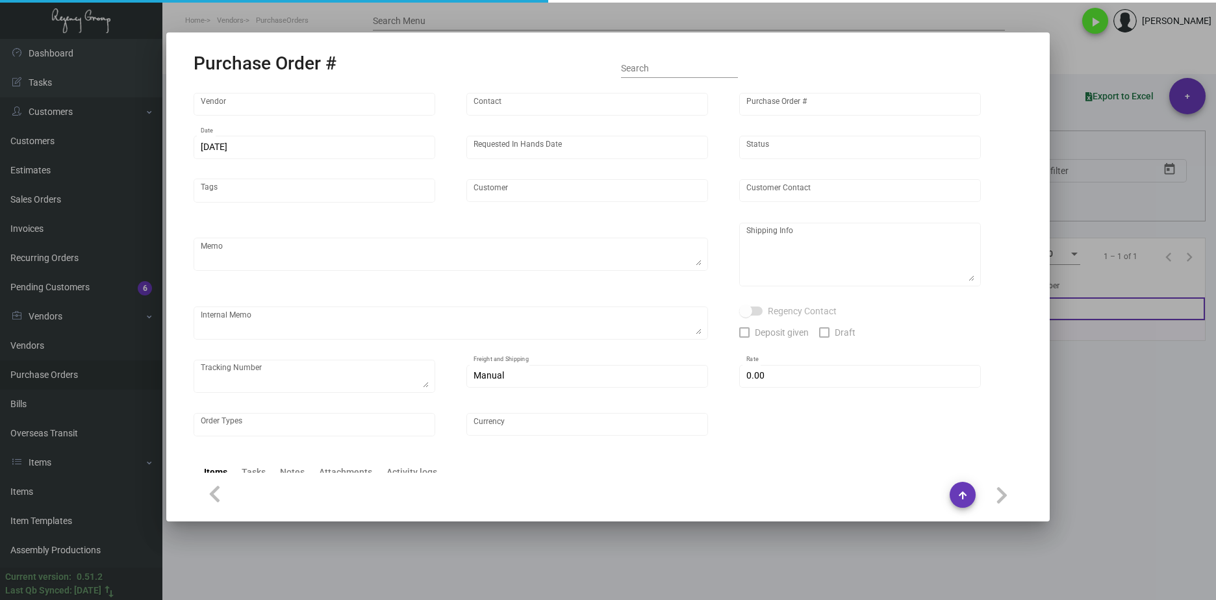
type input "Motto Chelsea"
type input "[PERSON_NAME]"
type textarea "Repeat Previous PO 104731.BLIND Ship via UPS Ground Acct# 1AY276."
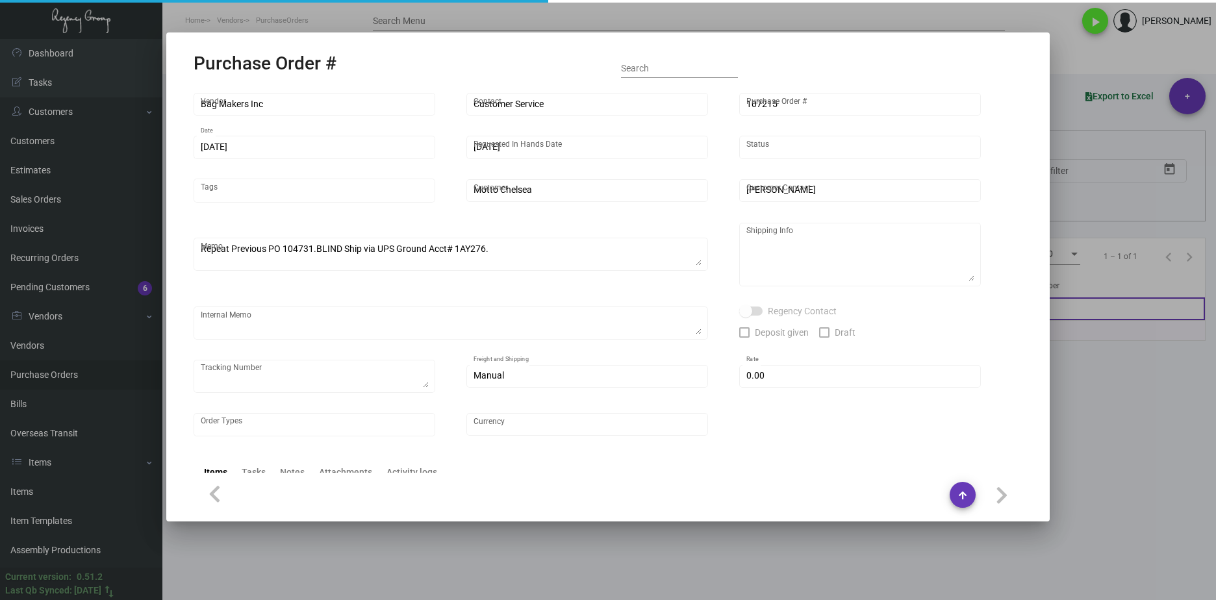
type textarea "[PERSON_NAME] Motto Chelsea [STREET_ADDRESS]"
type textarea "TSW CC [DATE] 1246"
checkbox input "true"
type input "$ 0.00"
type input "United States Dollar $"
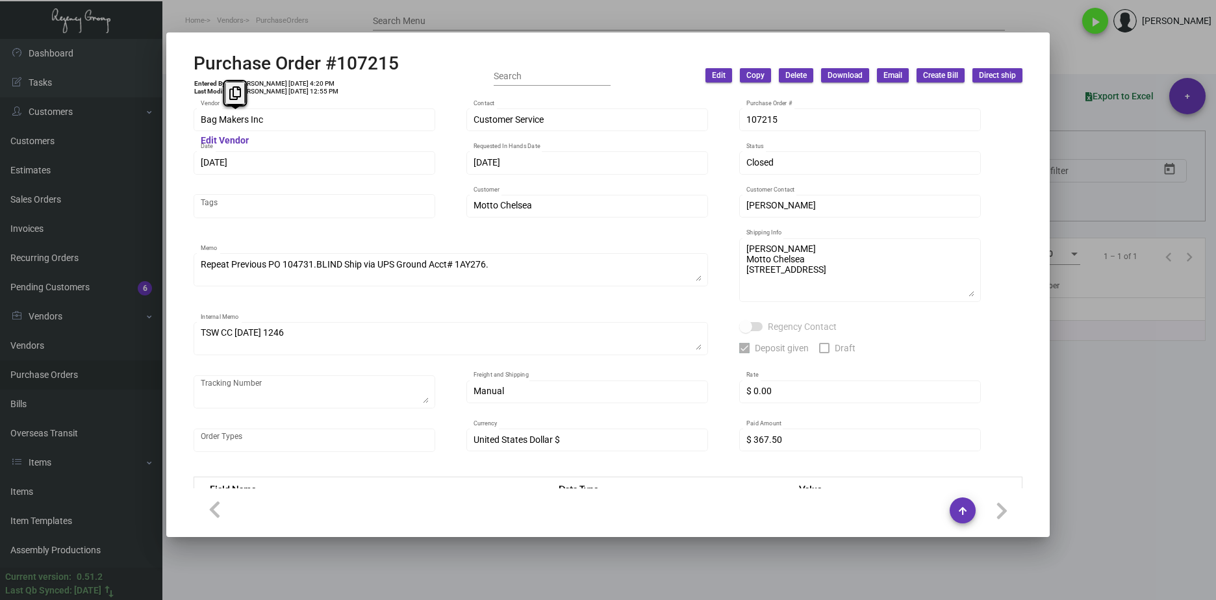
click at [194, 123] on div "Bag Makers Inc Vendor" at bounding box center [315, 119] width 242 height 25
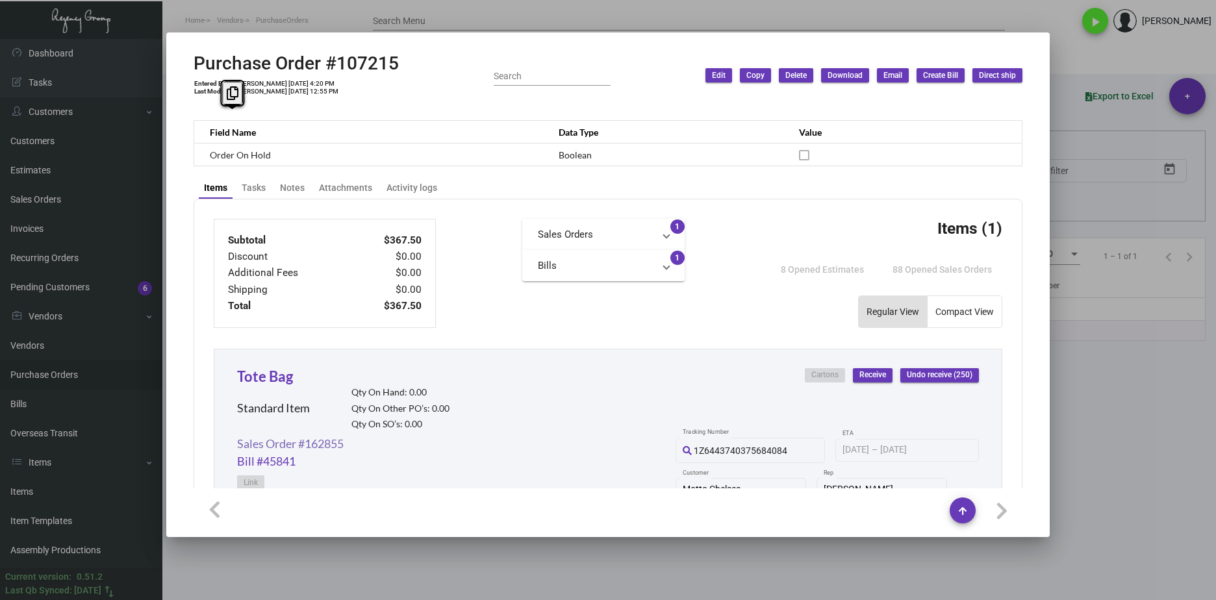
scroll to position [455, 0]
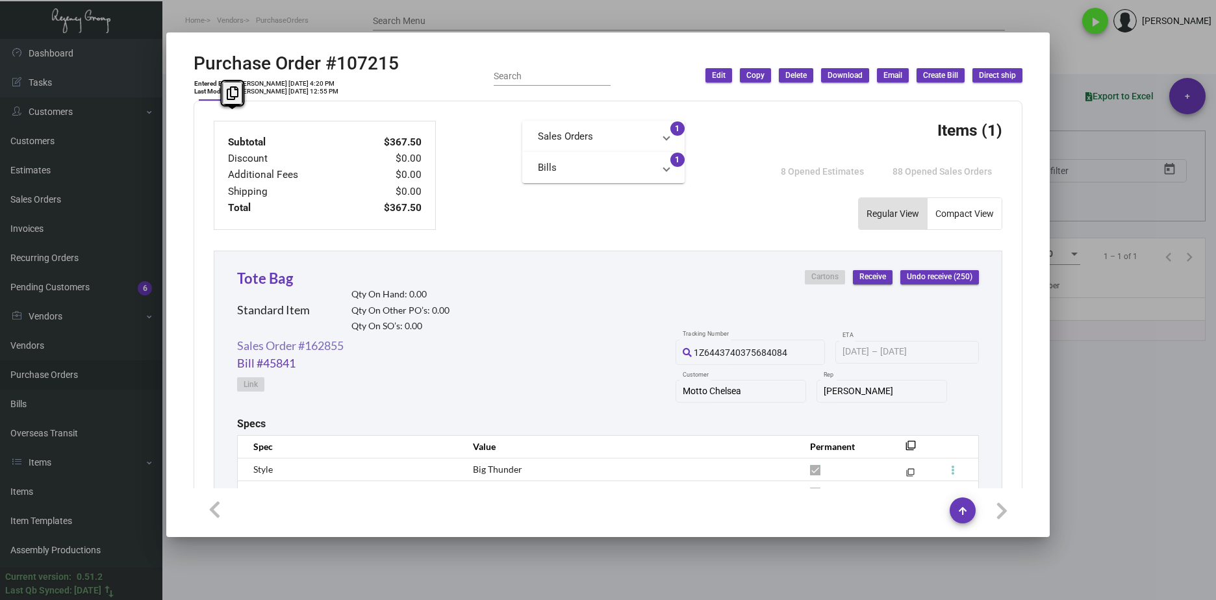
click at [301, 345] on link "Sales Order #162855" at bounding box center [290, 346] width 107 height 18
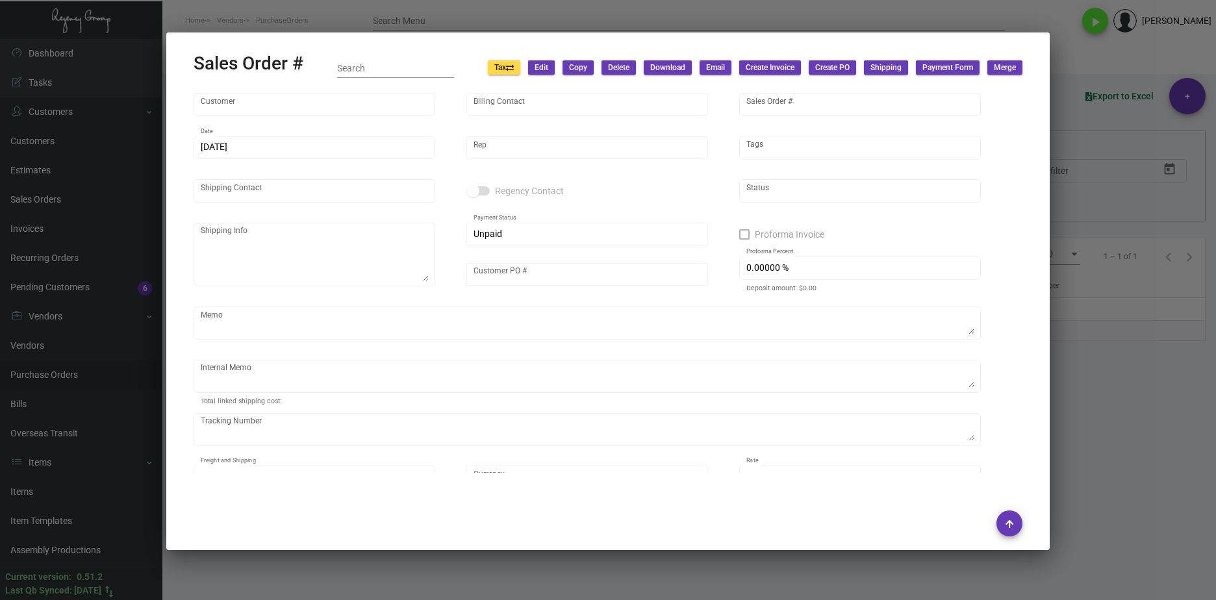
type input "Motto Chelsea"
type input "[PERSON_NAME]"
type input "162855"
type input "[DATE]"
type input "[PERSON_NAME]"
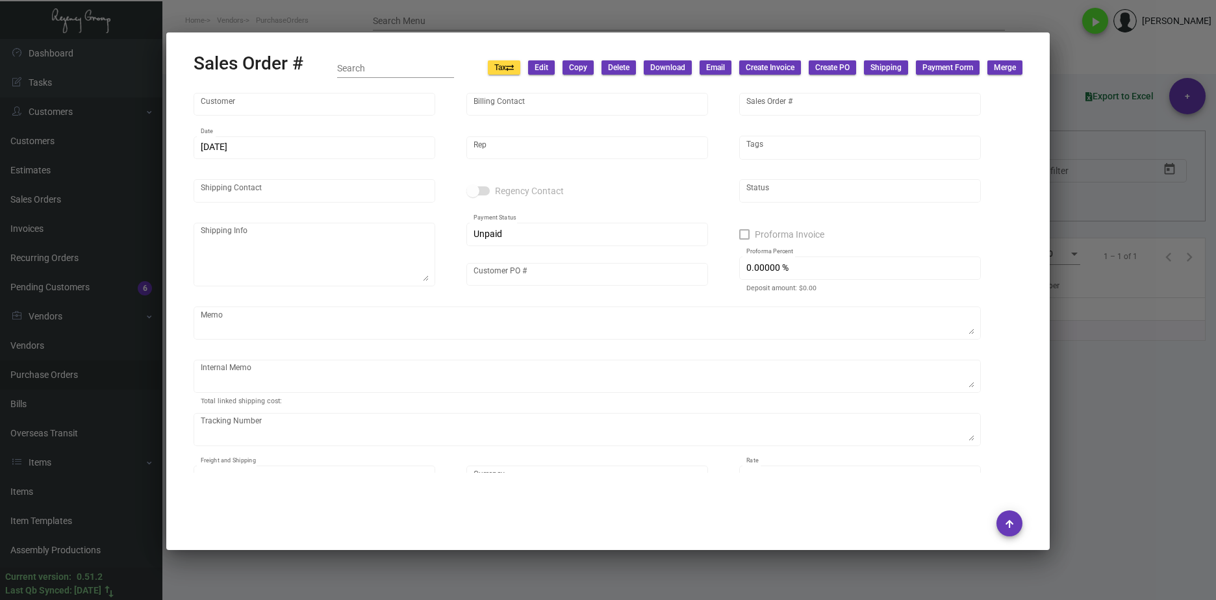
type input "[PERSON_NAME]"
type textarea "[PERSON_NAME] Motto Chelsea [STREET_ADDRESS]"
type input "HSKP [PERSON_NAME]"
type input "United States Dollar $"
type input "9.00000 %"
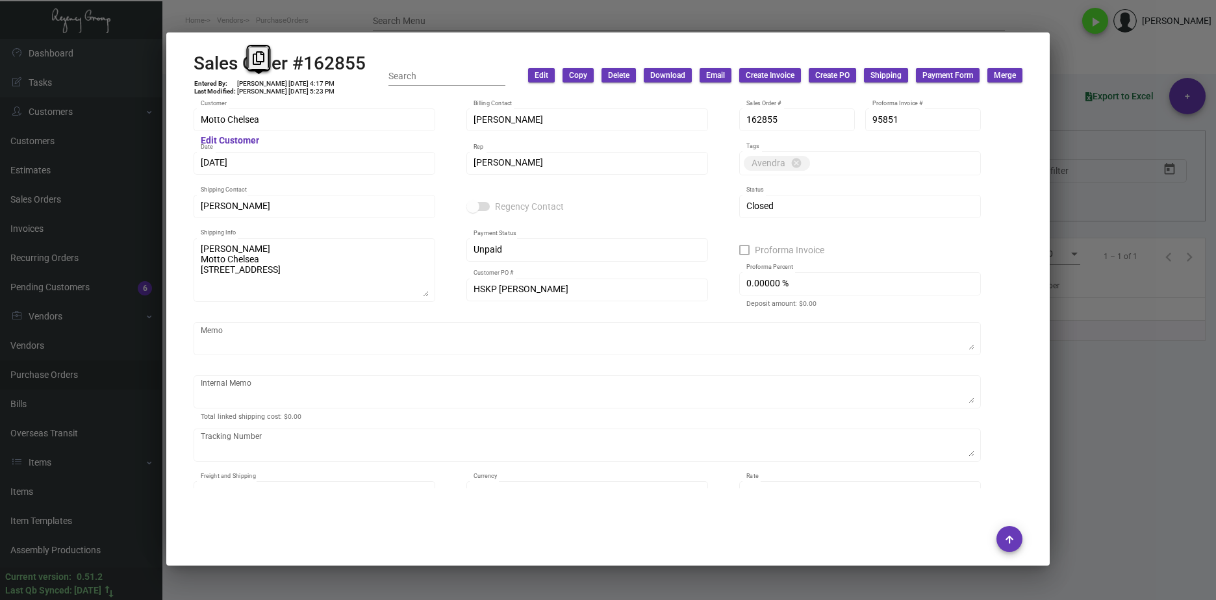
drag, startPoint x: 378, startPoint y: 60, endPoint x: 176, endPoint y: 77, distance: 202.7
click at [176, 77] on mat-dialog-container "Sales Order #162855 Entered By: [PERSON_NAME] [DATE] 4:17 PM Last Modified: [PE…" at bounding box center [607, 298] width 883 height 533
drag, startPoint x: 176, startPoint y: 77, endPoint x: 233, endPoint y: 66, distance: 57.6
click at [241, 64] on h2 "Sales Order #162855" at bounding box center [280, 64] width 172 height 22
drag, startPoint x: 362, startPoint y: 64, endPoint x: 187, endPoint y: 67, distance: 174.8
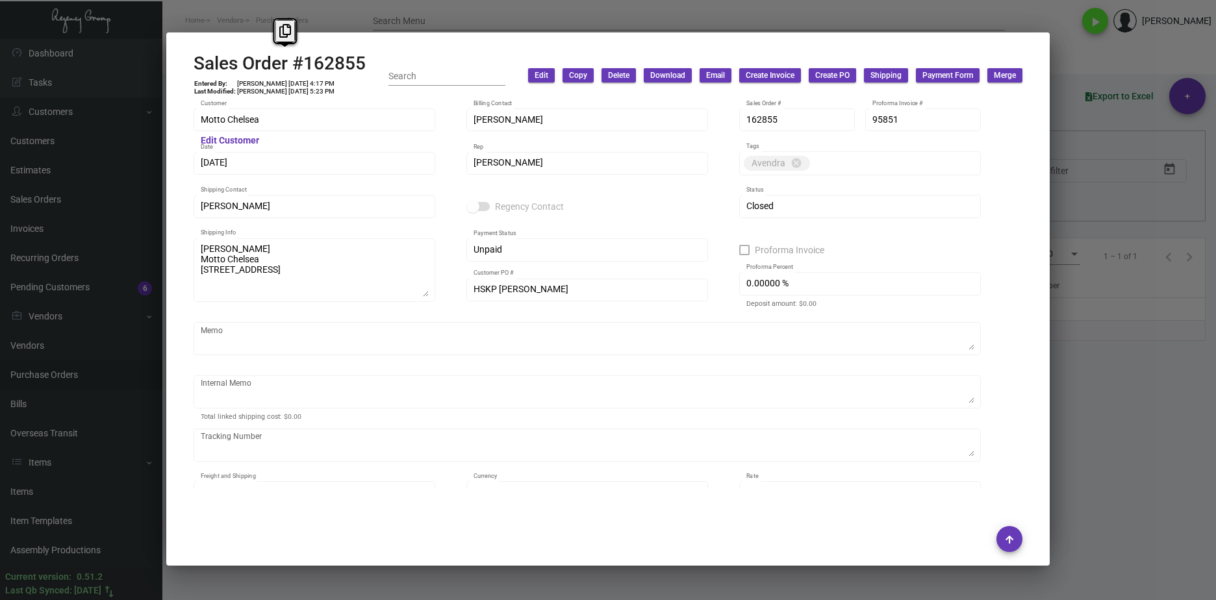
click at [187, 67] on mat-dialog-container "Sales Order #162855 Entered By: [PERSON_NAME] [DATE] 4:17 PM Last Modified: [PE…" at bounding box center [607, 298] width 883 height 533
copy h2 "Sales Order #162855"
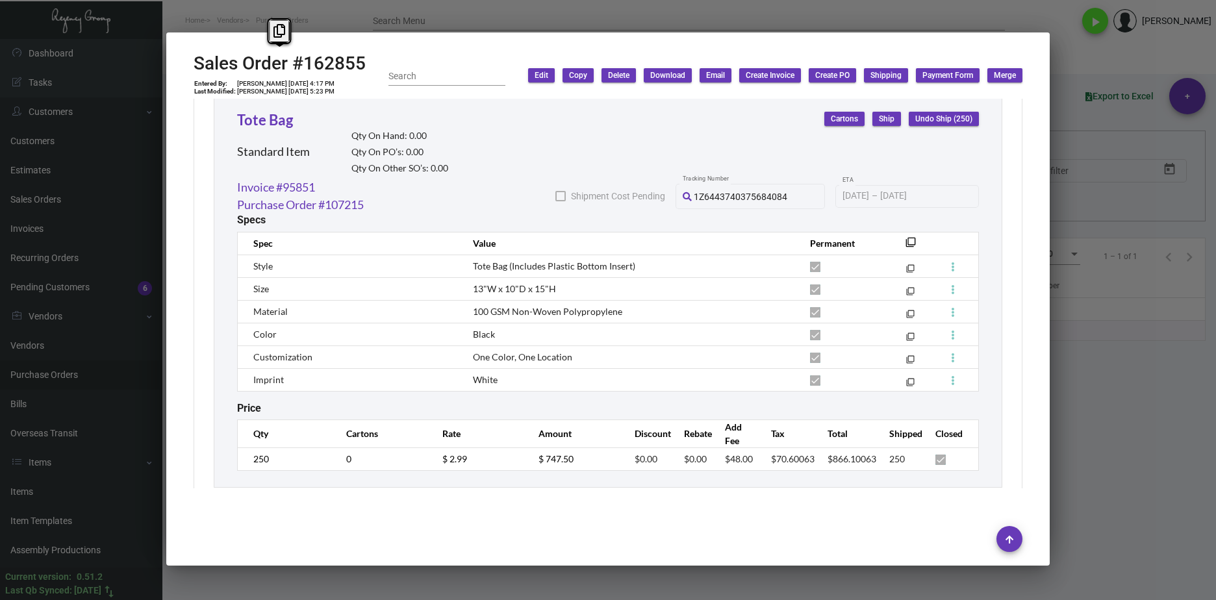
scroll to position [741, 0]
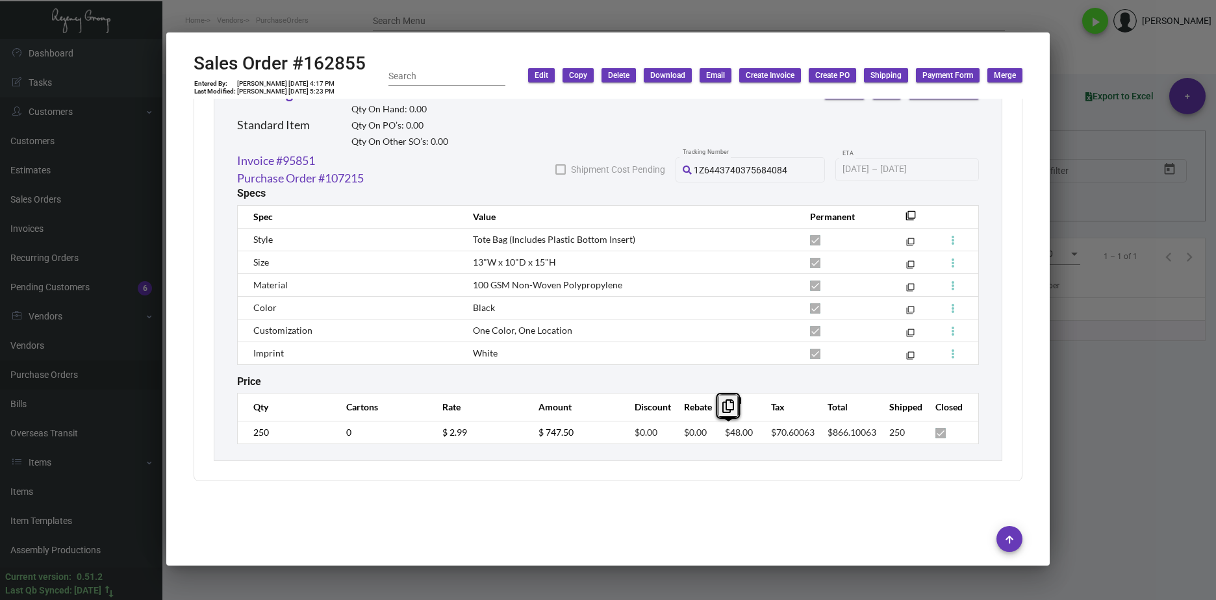
drag, startPoint x: 741, startPoint y: 434, endPoint x: 712, endPoint y: 434, distance: 28.6
click at [712, 434] on tr "250 0 $ 2.99 $ 747.50 $0.00 $0.00 $48.00 $70.60063 $866.10063 250" at bounding box center [608, 432] width 741 height 23
copy span "$48.00"
